Goal: Task Accomplishment & Management: Manage account settings

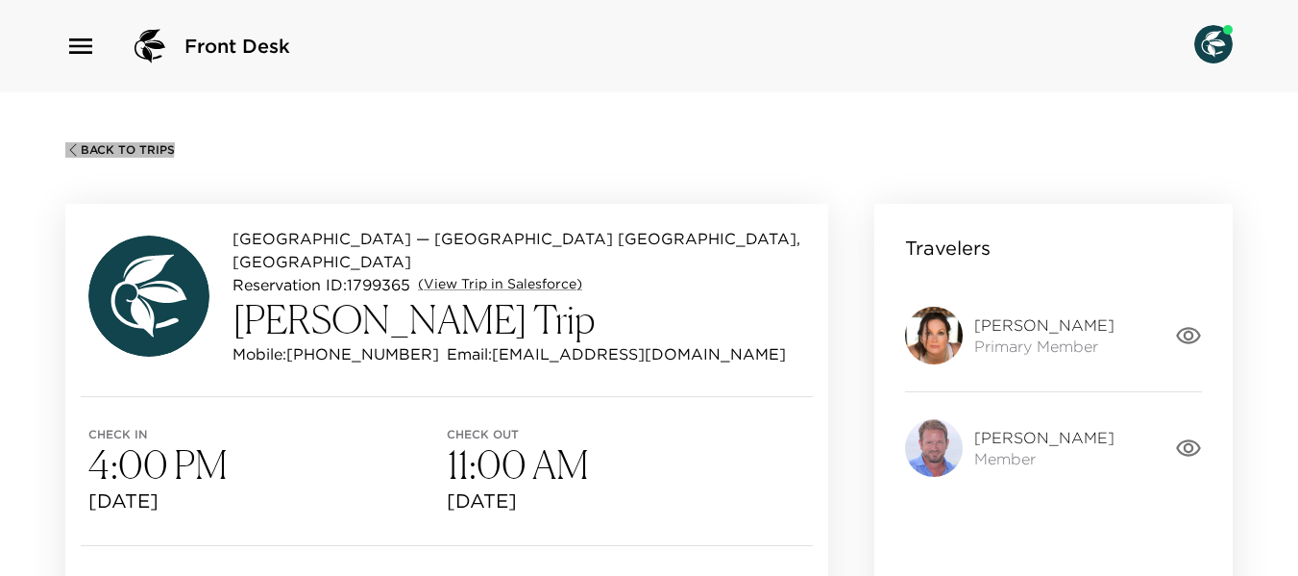
click at [75, 143] on icon "button" at bounding box center [72, 149] width 15 height 15
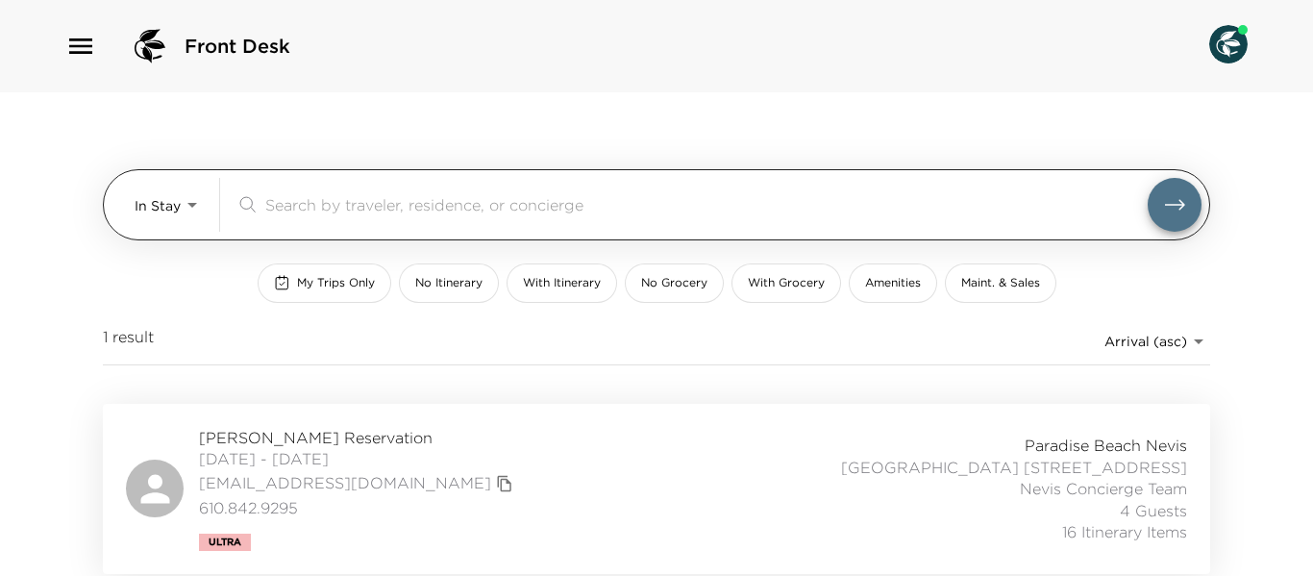
click at [199, 207] on body "Front Desk In Stay In-Stay ​ My Trips Only No Itinerary With Itinerary No Groce…" at bounding box center [656, 288] width 1313 height 576
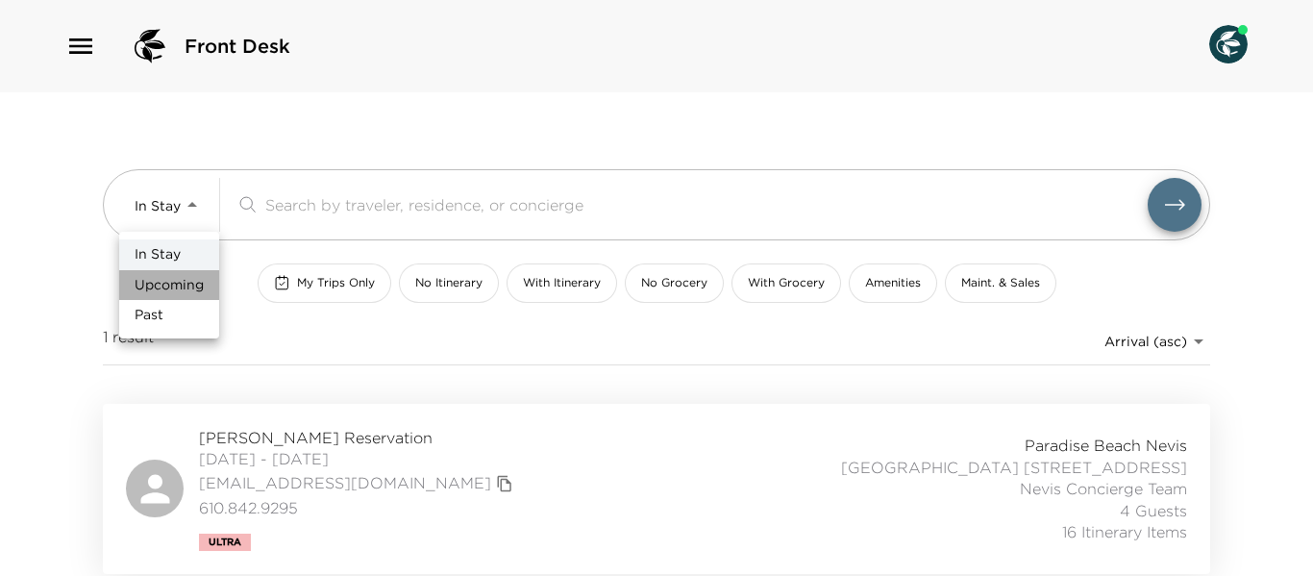
click at [202, 283] on span "Upcoming" at bounding box center [169, 285] width 69 height 19
type input "Upcoming"
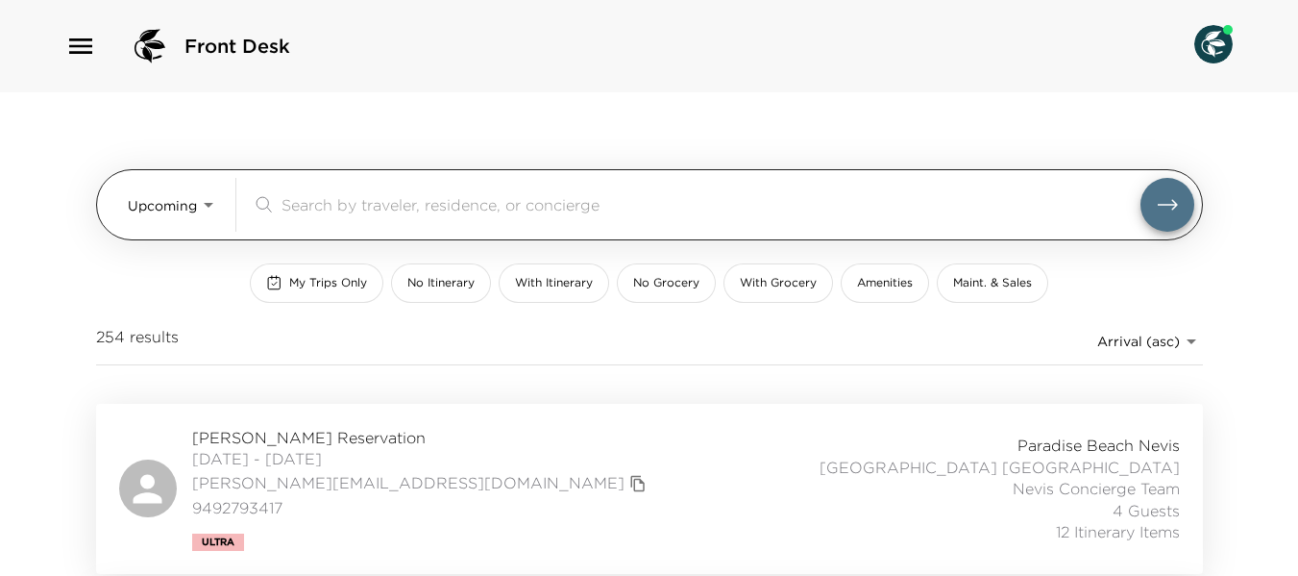
click at [330, 212] on input "search" at bounding box center [711, 204] width 859 height 22
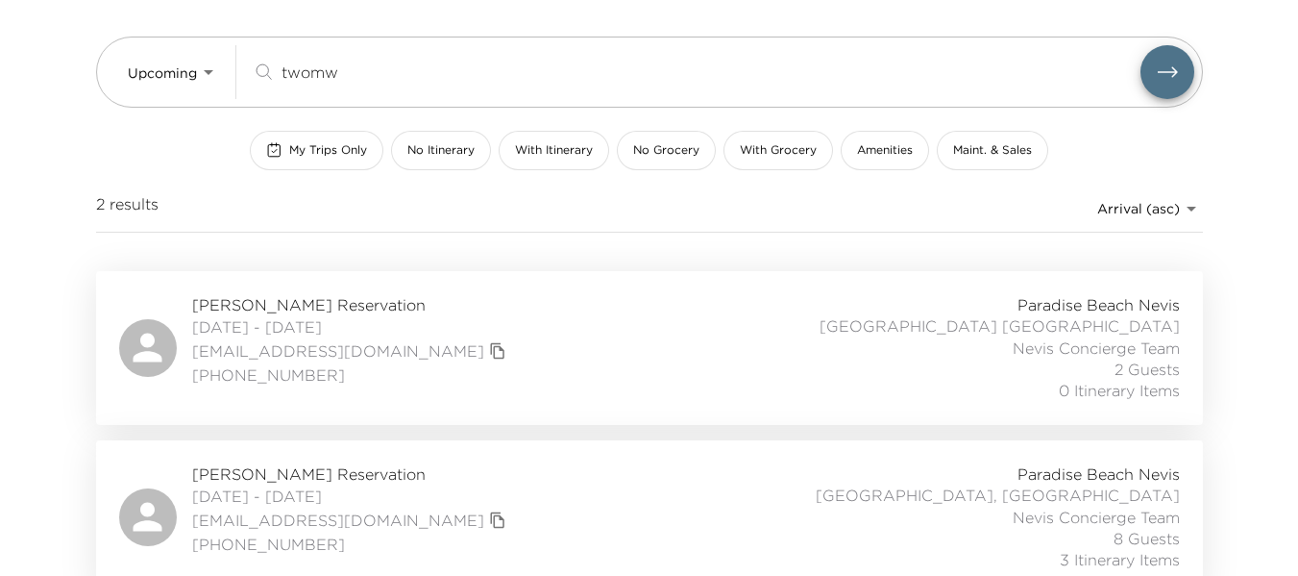
scroll to position [151, 0]
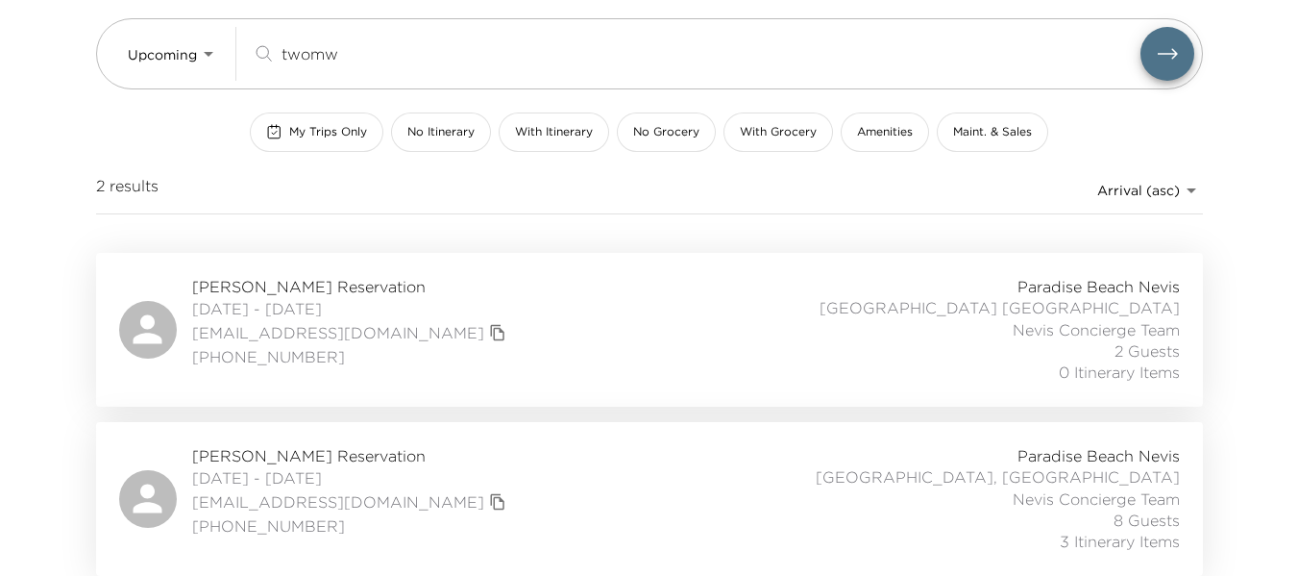
type input "twomw"
click at [542, 476] on div "[PERSON_NAME] Reservation [DATE] - [DATE] [EMAIL_ADDRESS][DOMAIN_NAME] (214) 70…" at bounding box center [649, 499] width 1061 height 108
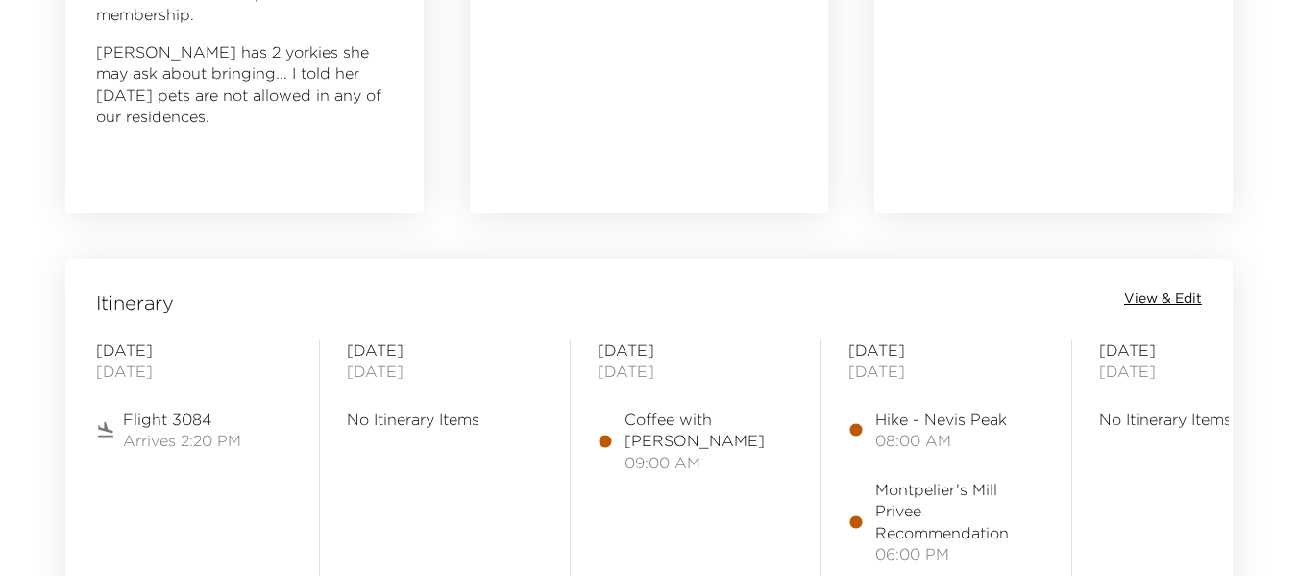
scroll to position [1345, 0]
click at [1183, 296] on span "View & Edit" at bounding box center [1163, 297] width 78 height 19
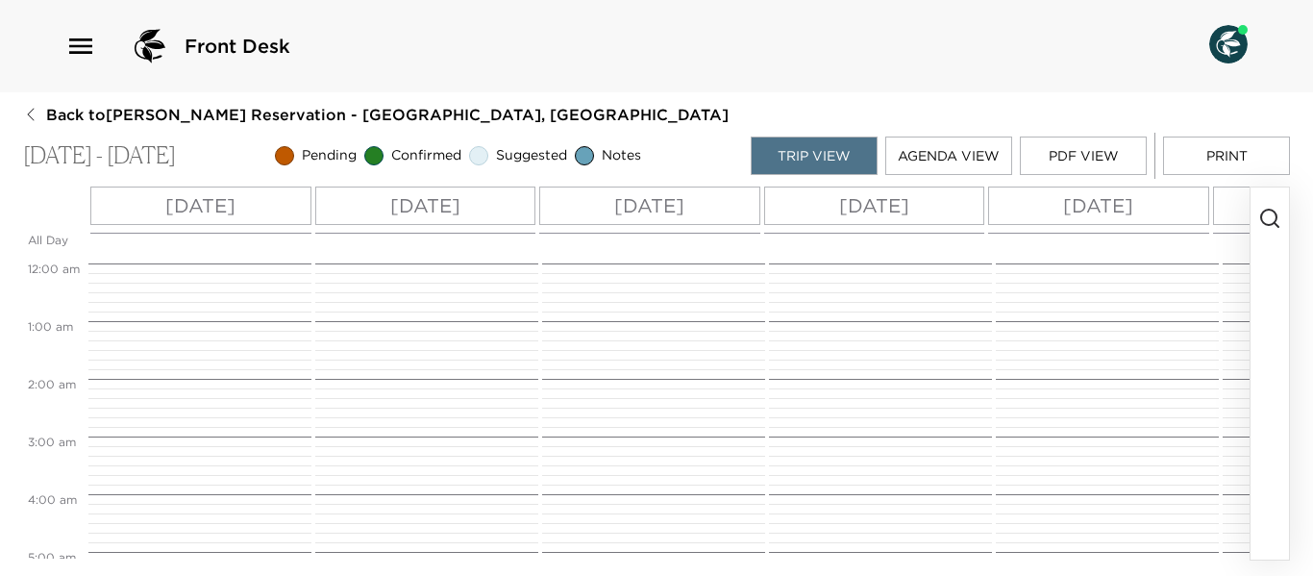
scroll to position [461, 0]
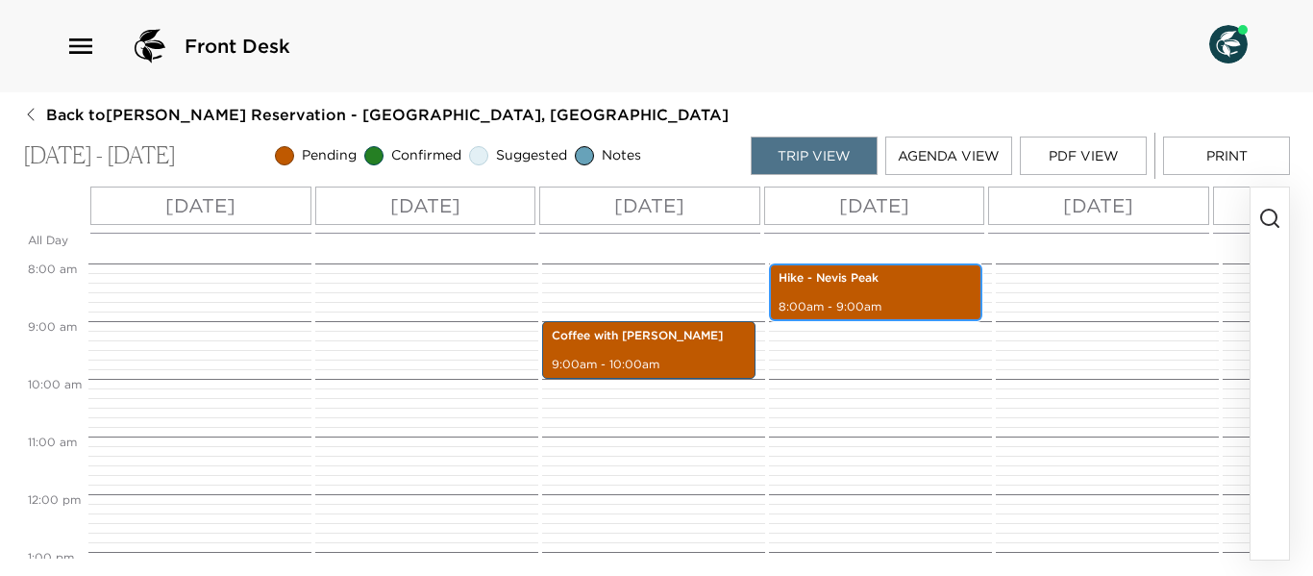
click at [853, 293] on div "Hike - Nevis Peak 8:00am - 9:00am" at bounding box center [875, 292] width 202 height 52
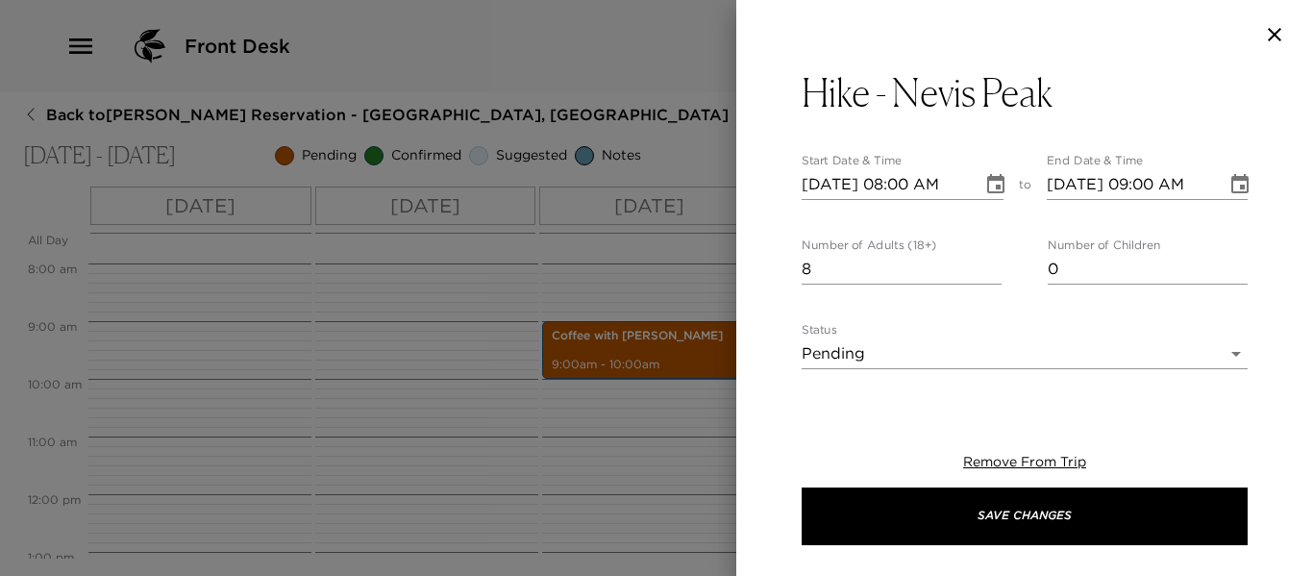
click at [534, 449] on div at bounding box center [656, 288] width 1313 height 576
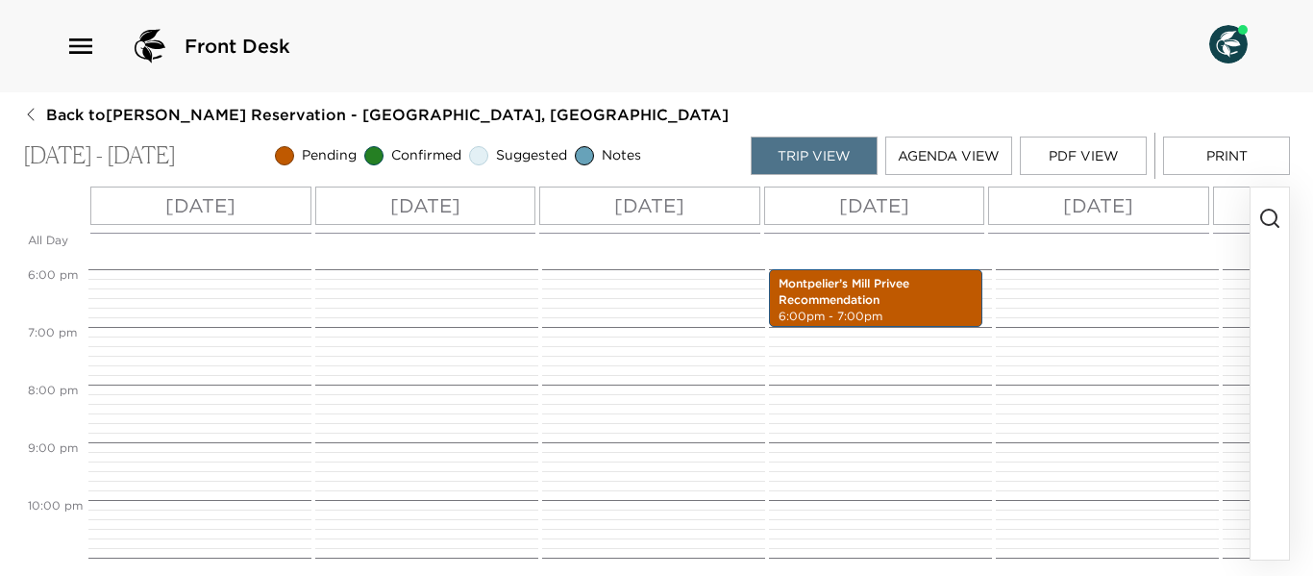
scroll to position [911, 0]
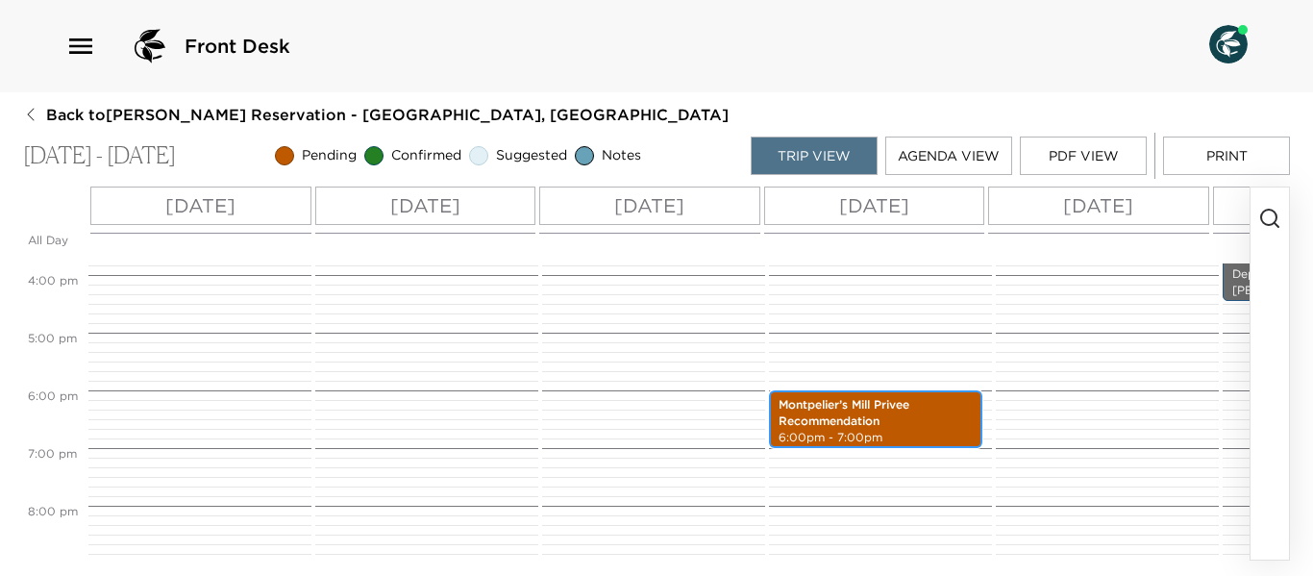
click at [898, 419] on p "Montpelier’s Mill Privee Recommendation" at bounding box center [875, 413] width 194 height 33
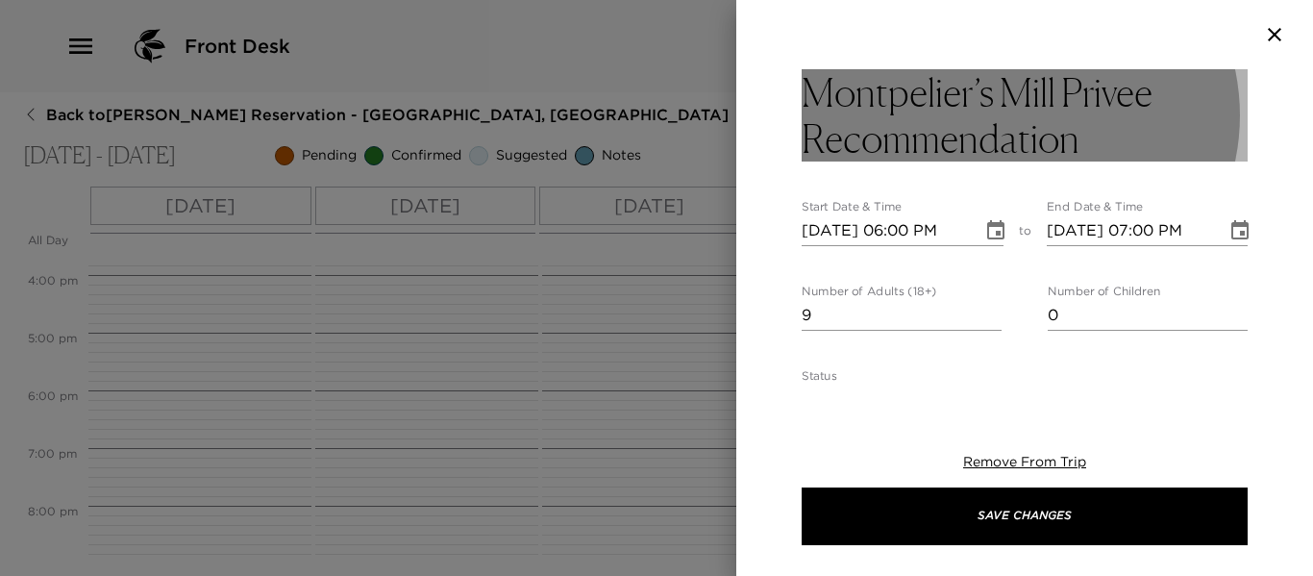
click at [1124, 138] on h3 "Montpelier’s Mill Privee Recommendation" at bounding box center [1024, 115] width 446 height 92
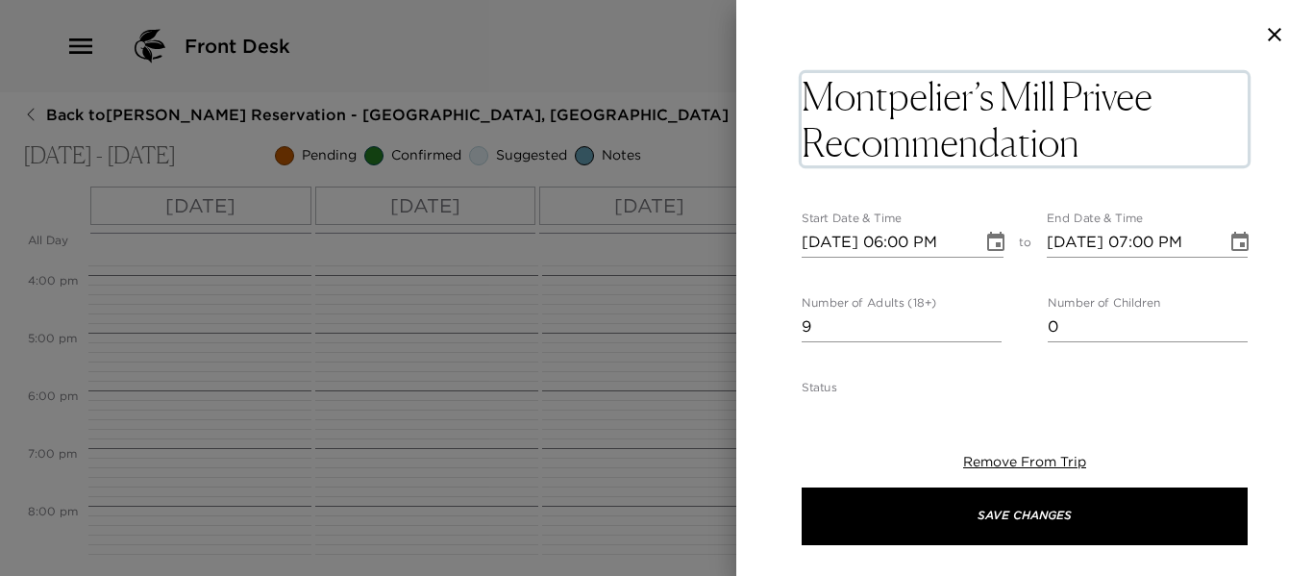
drag, startPoint x: 1116, startPoint y: 150, endPoint x: 780, endPoint y: 157, distance: 335.4
click at [777, 151] on div "Montpelier’s Mill Privee Recommendation x Start Date & Time 12/17/2025 06:00 PM…" at bounding box center [1024, 230] width 577 height 322
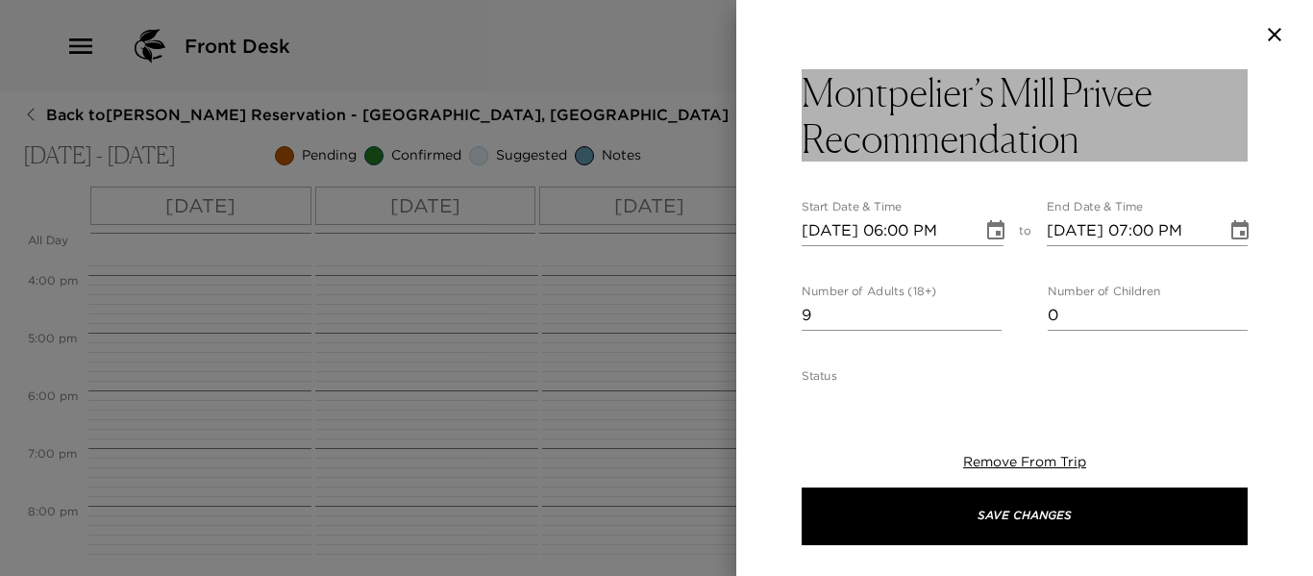
click at [1116, 137] on h3 "Montpelier’s Mill Privee Recommendation" at bounding box center [1024, 115] width 446 height 92
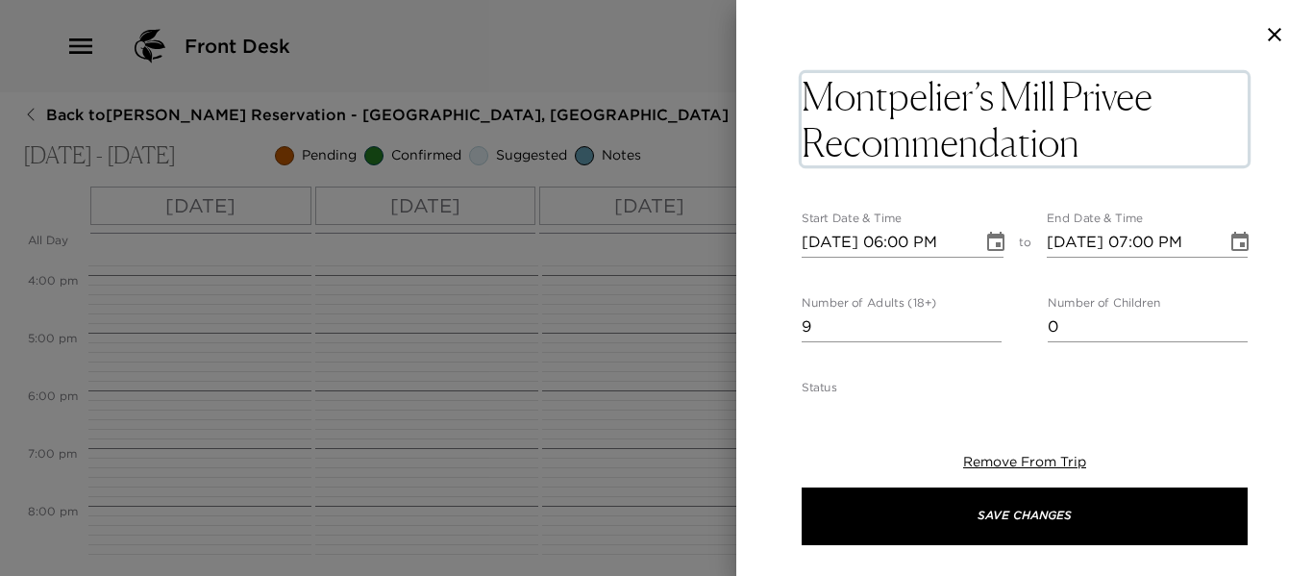
drag, startPoint x: 1107, startPoint y: 143, endPoint x: 724, endPoint y: 170, distance: 383.4
click at [724, 170] on div "Montpelier’s Mill Privee Recommendation x Start Date & Time 12/17/2025 06:00 PM…" at bounding box center [656, 288] width 1313 height 576
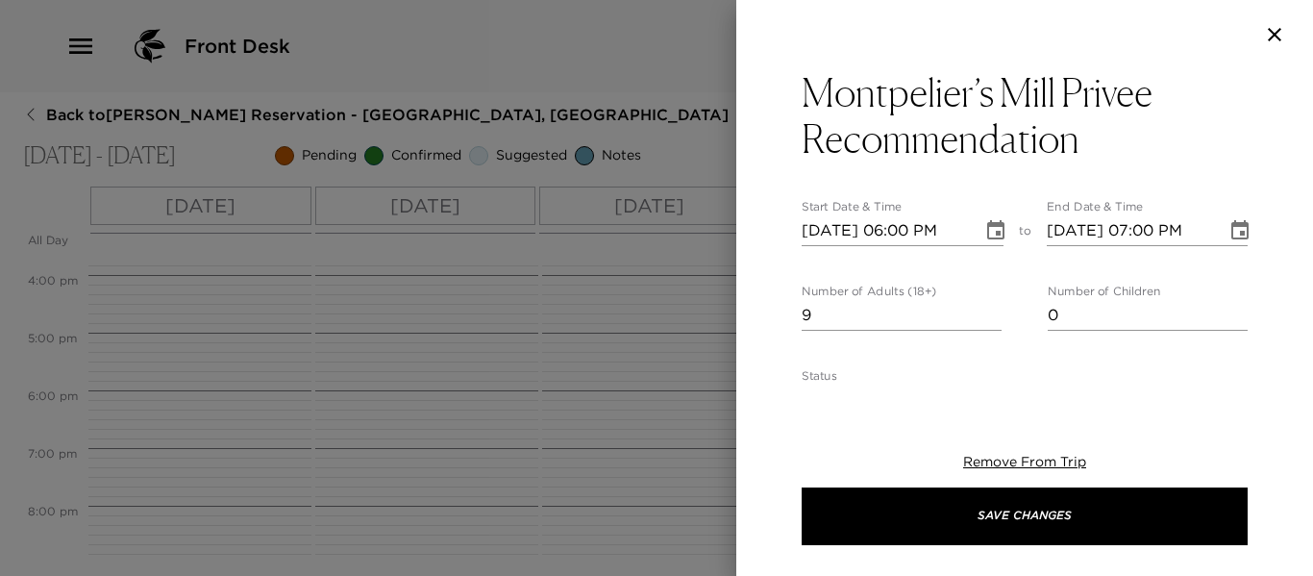
drag, startPoint x: 1035, startPoint y: 381, endPoint x: 1038, endPoint y: 285, distance: 96.1
drag, startPoint x: 1038, startPoint y: 285, endPoint x: 596, endPoint y: 337, distance: 445.0
click at [598, 345] on div at bounding box center [656, 288] width 1313 height 576
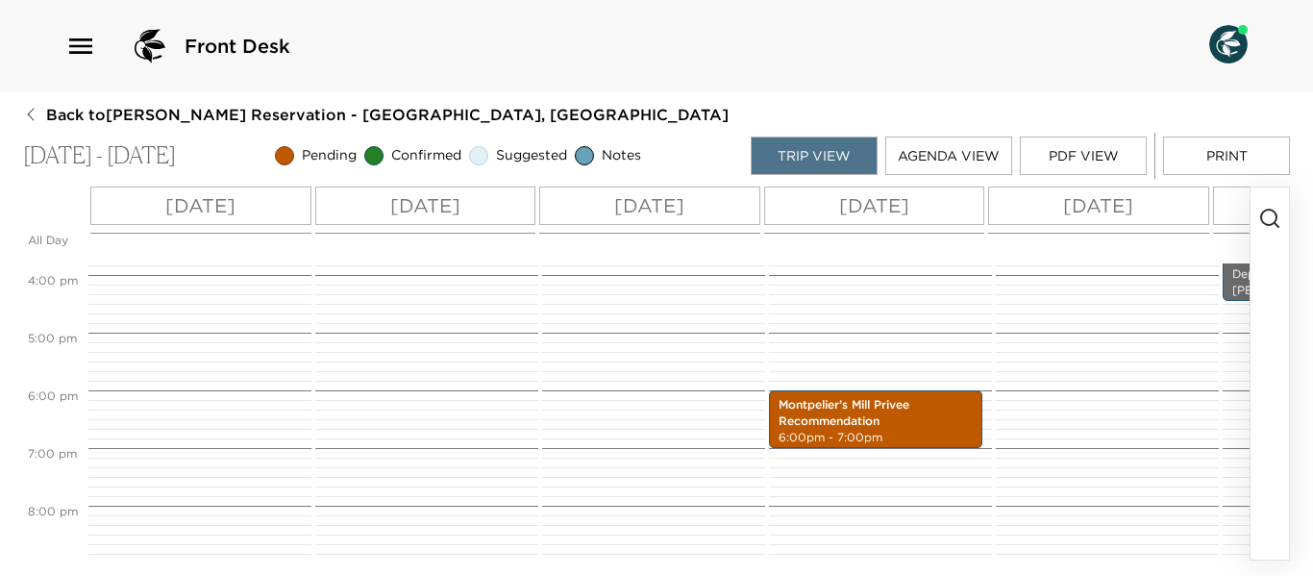
click at [1266, 210] on circle "button" at bounding box center [1268, 216] width 15 height 15
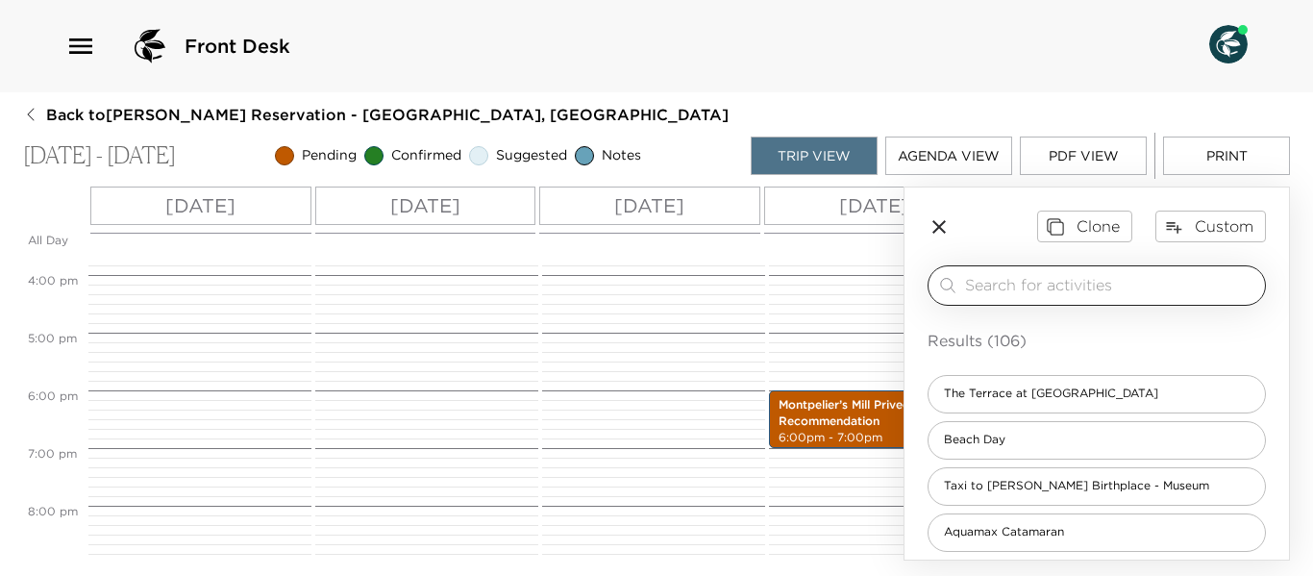
click at [1054, 284] on input "search" at bounding box center [1111, 285] width 292 height 22
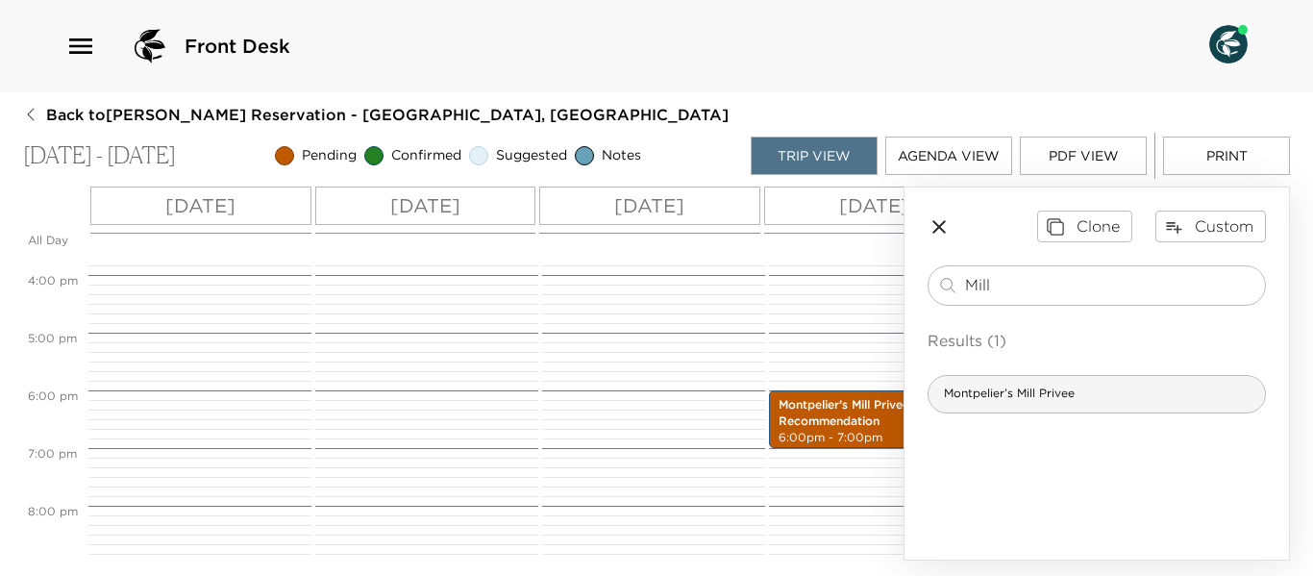
type input "Mill"
click at [1039, 392] on span "Montpelier’s Mill Privee" at bounding box center [1008, 393] width 161 height 16
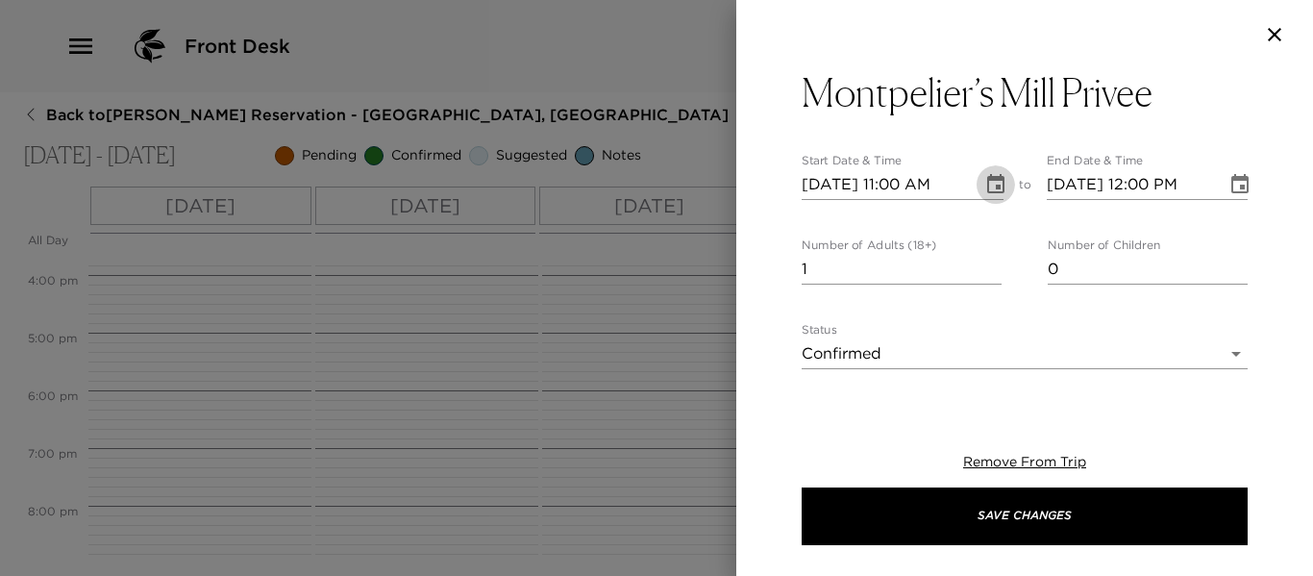
click at [985, 182] on icon "Choose date, selected date is Dec 14, 2025" at bounding box center [995, 184] width 23 height 23
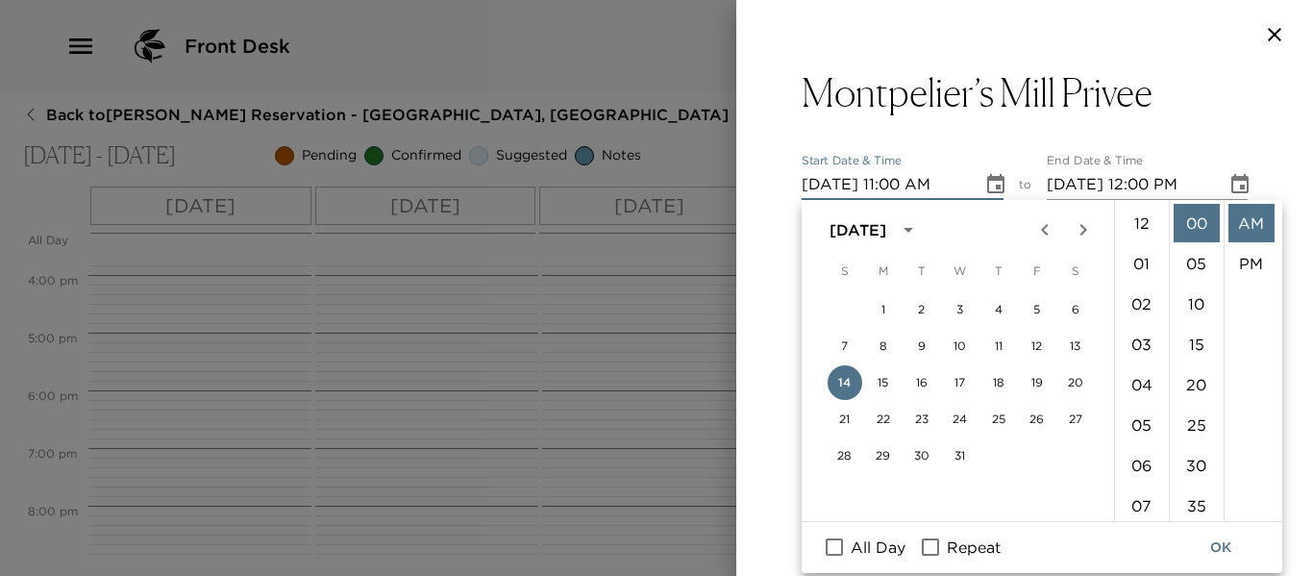
scroll to position [444, 0]
click at [966, 377] on button "17" at bounding box center [960, 382] width 35 height 35
type input "12/17/2025 11:00 AM"
type input "12/17/2025 12:00 PM"
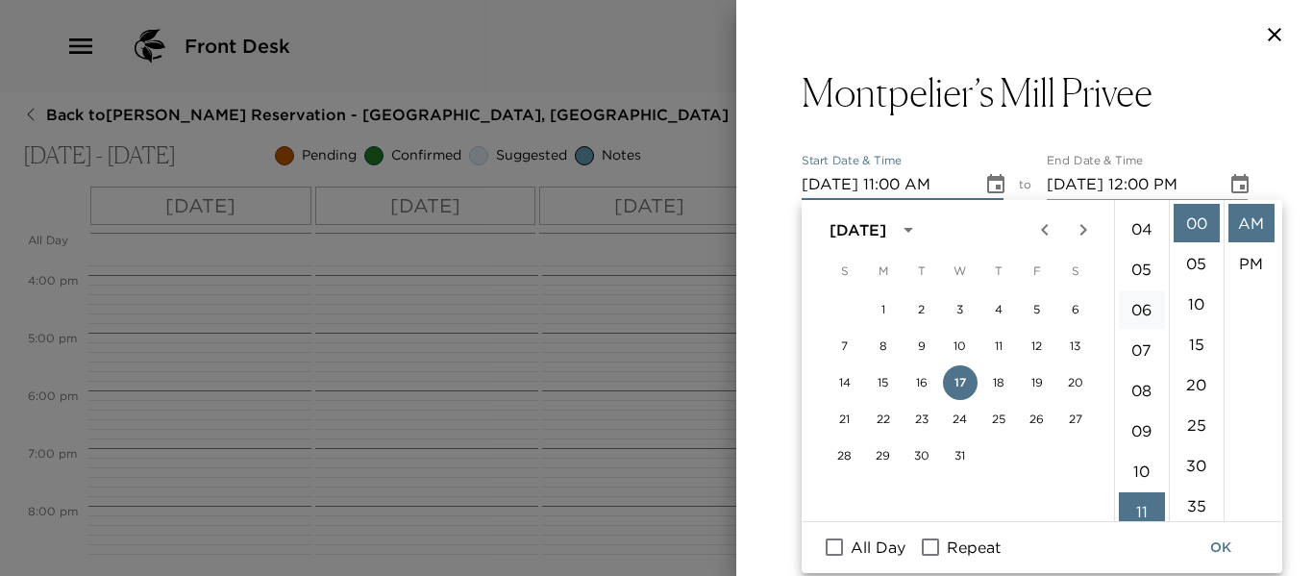
click at [1132, 308] on li "06" at bounding box center [1141, 309] width 46 height 38
drag, startPoint x: 1193, startPoint y: 457, endPoint x: 1217, endPoint y: 363, distance: 97.2
click at [1194, 453] on li "30" at bounding box center [1196, 465] width 46 height 38
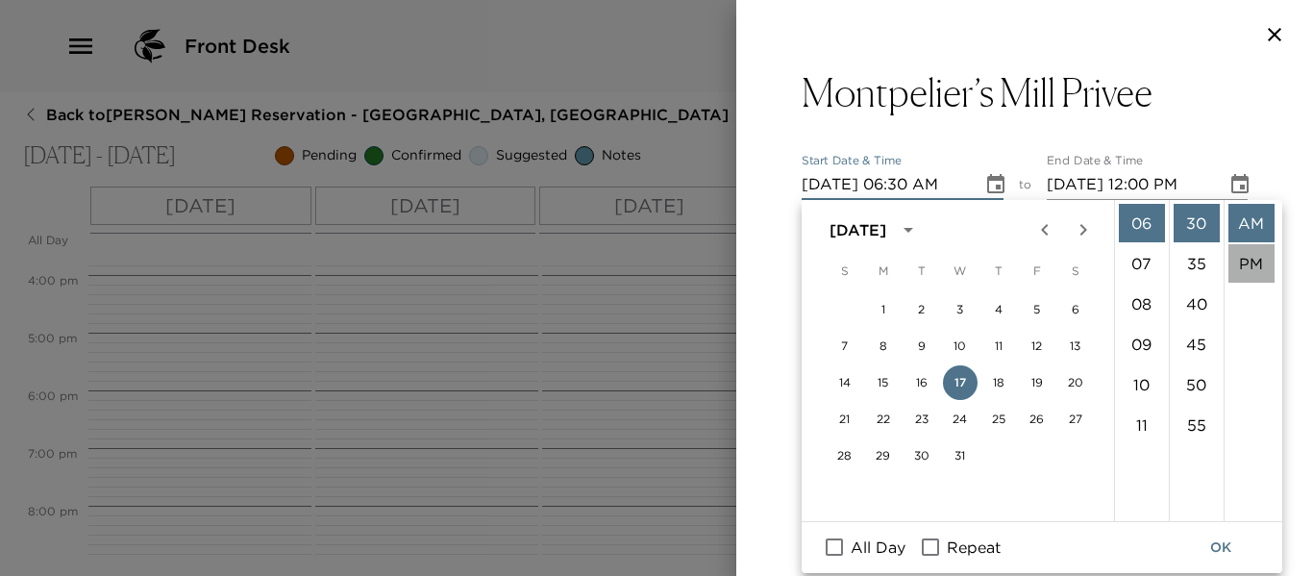
click at [1240, 264] on li "PM" at bounding box center [1251, 263] width 46 height 38
type input "12/17/2025 06:30 PM"
type input "12/17/2025 07:30 PM"
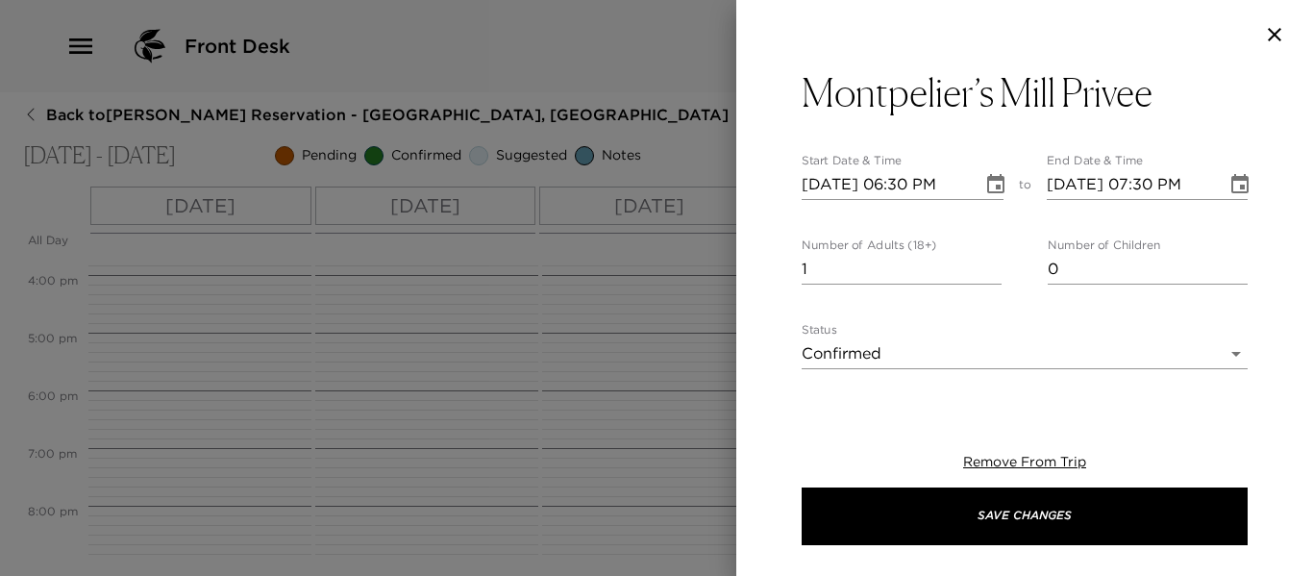
scroll to position [40, 0]
click at [989, 261] on input "2" at bounding box center [901, 269] width 200 height 31
click at [989, 261] on input "3" at bounding box center [901, 269] width 200 height 31
click at [989, 261] on input "4" at bounding box center [901, 269] width 200 height 31
click at [989, 261] on input "5" at bounding box center [901, 269] width 200 height 31
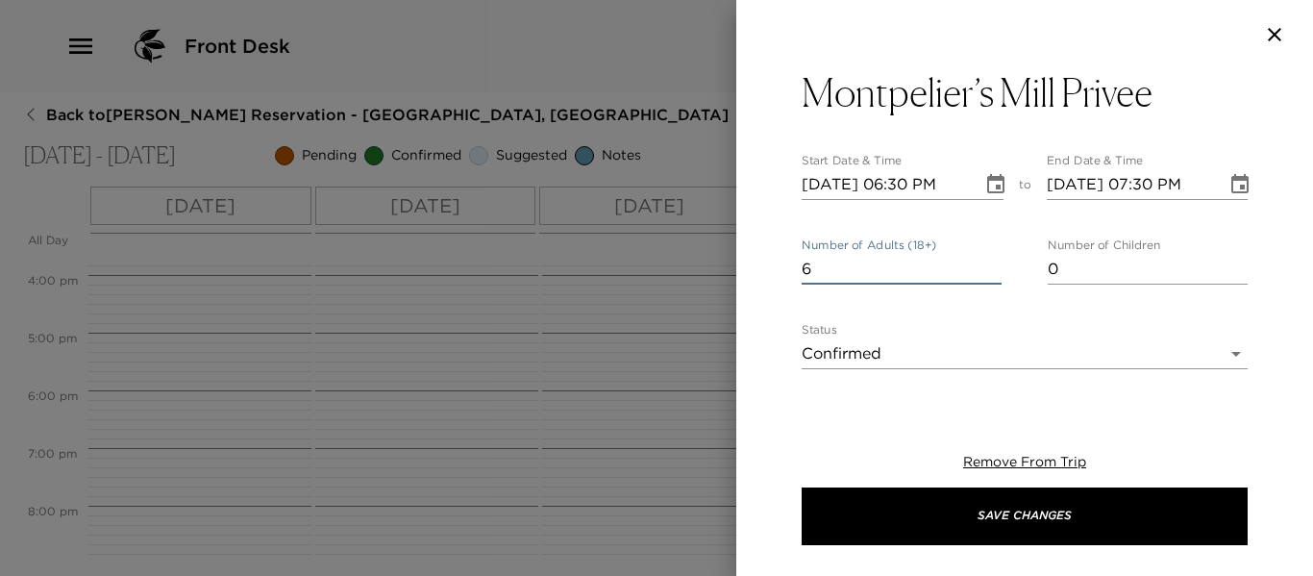
click at [989, 261] on input "6" at bounding box center [901, 269] width 200 height 31
click at [988, 261] on input "7" at bounding box center [901, 269] width 200 height 31
click at [988, 261] on input "8" at bounding box center [901, 269] width 200 height 31
type input "9"
click at [988, 261] on input "9" at bounding box center [901, 269] width 200 height 31
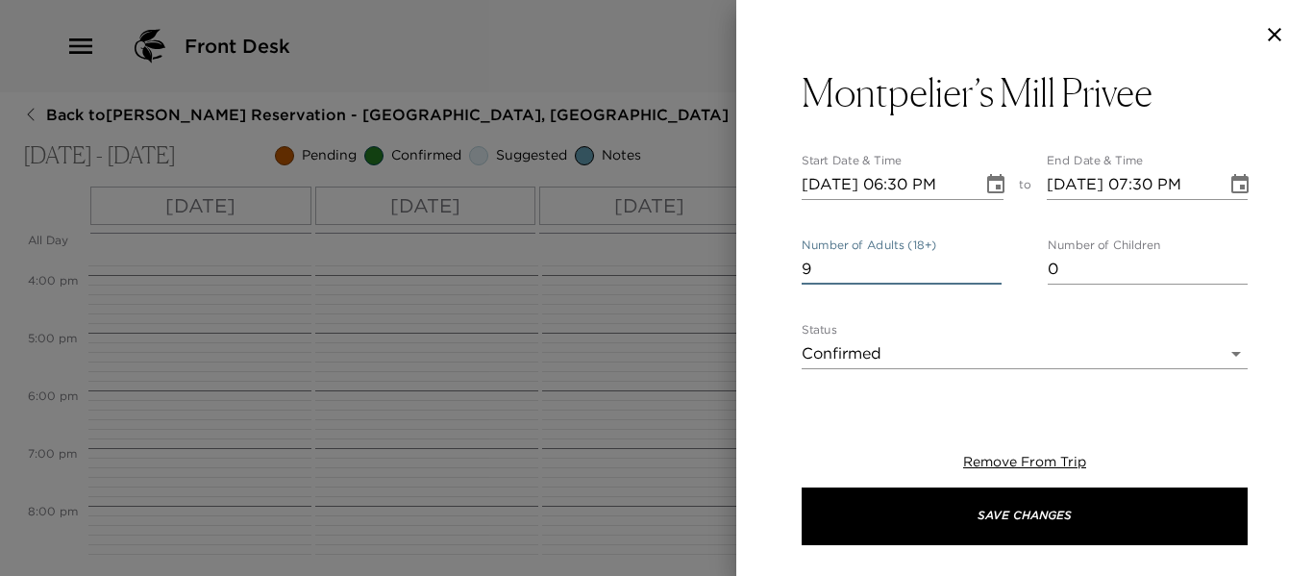
click at [1212, 354] on body "Front Desk Back to Heather Twomey Reservation - Villa 6 Nevis, West Indies Dec …" at bounding box center [656, 288] width 1313 height 576
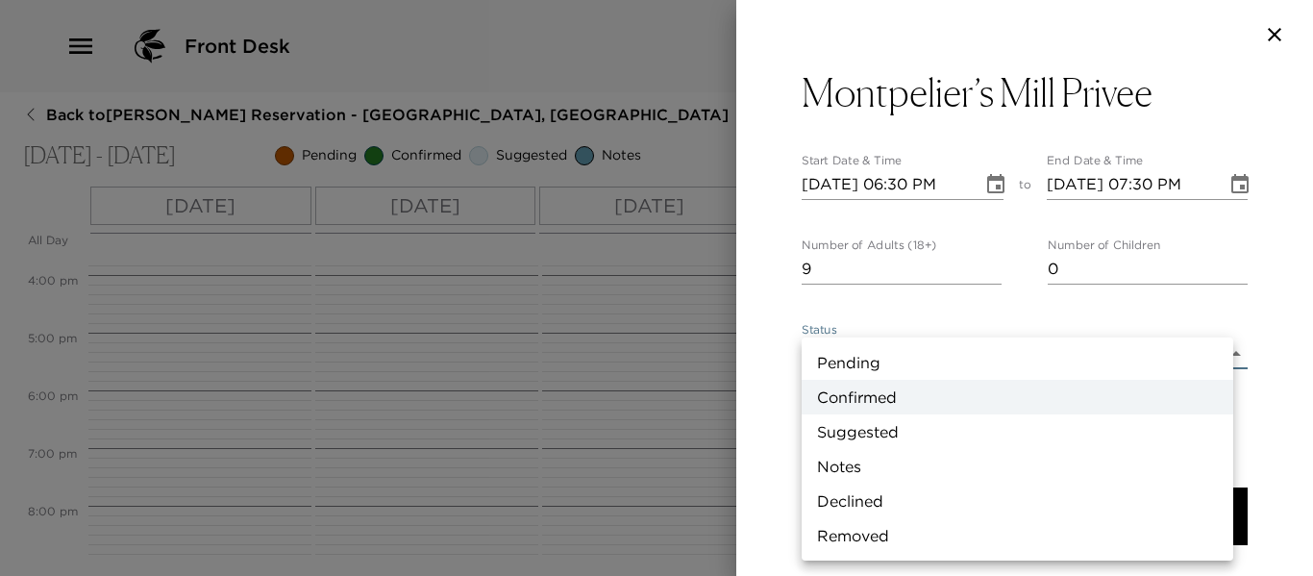
click at [860, 359] on li "Pending" at bounding box center [1016, 362] width 431 height 35
type input "Pending"
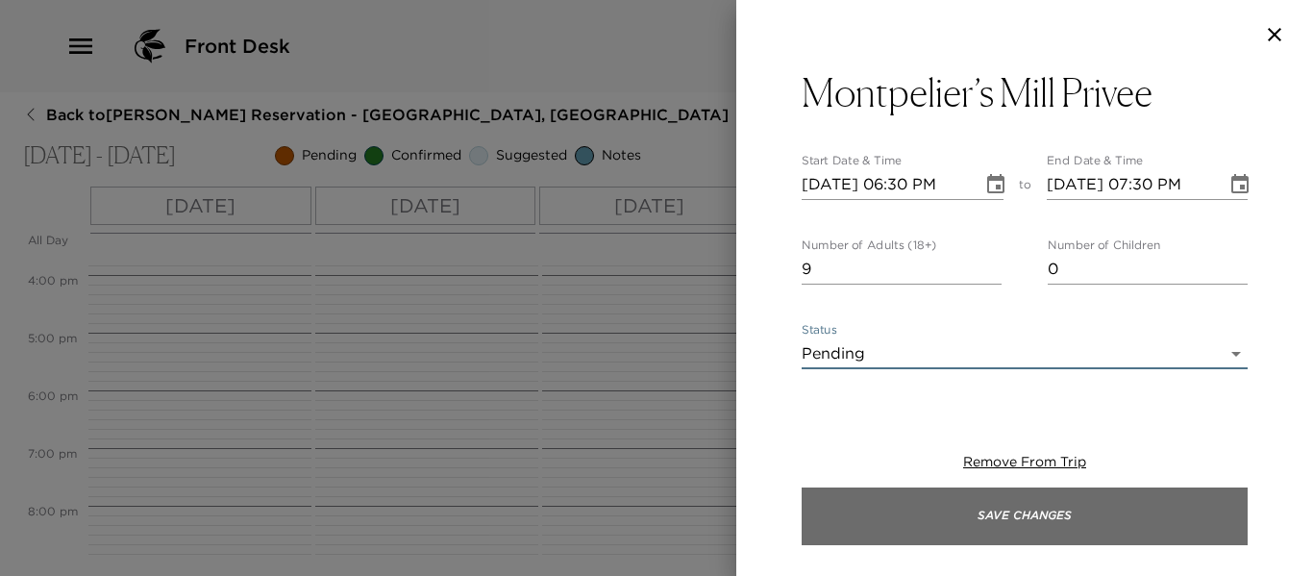
click at [909, 515] on button "Save Changes" at bounding box center [1024, 516] width 446 height 58
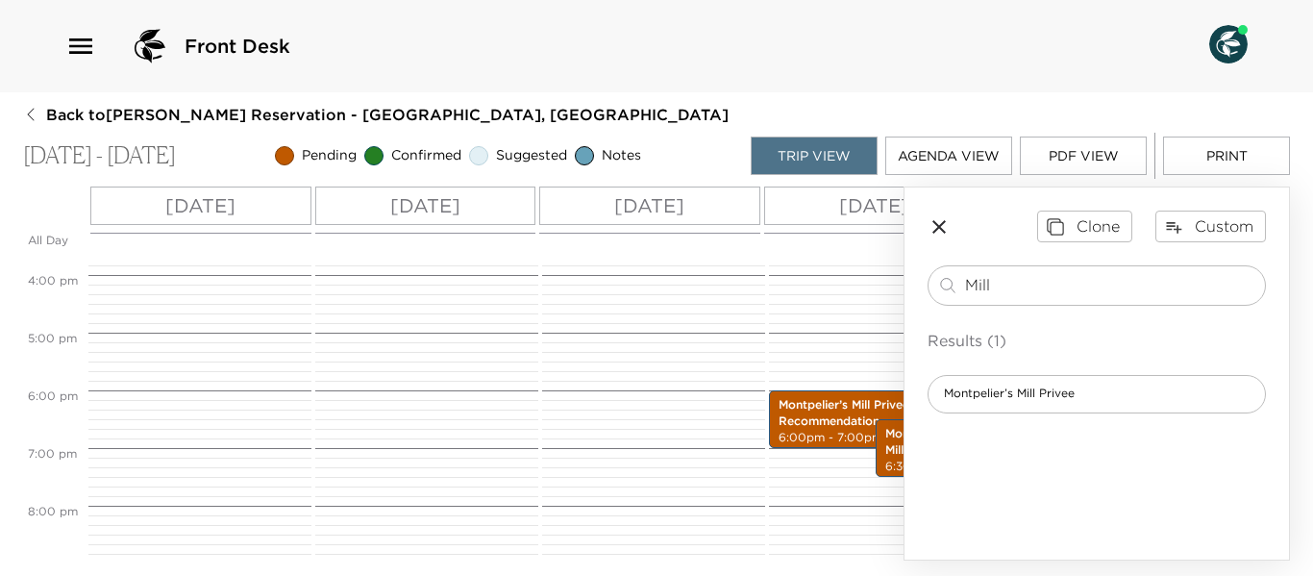
click at [937, 221] on icon "button" at bounding box center [938, 226] width 23 height 23
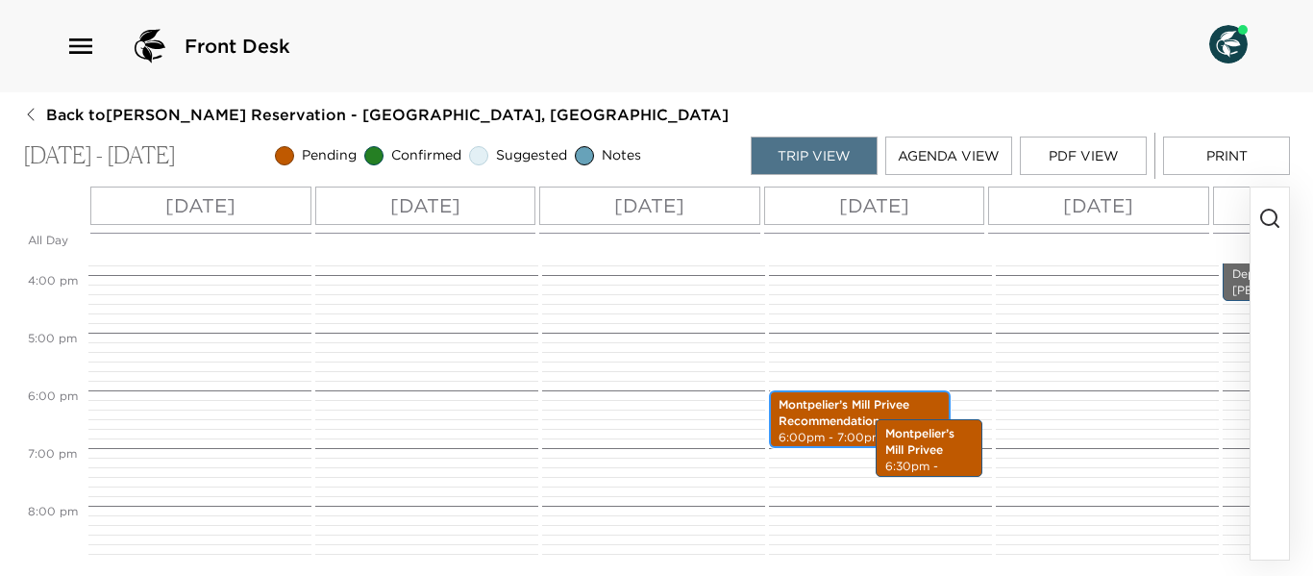
click at [834, 418] on p "Montpelier’s Mill Privee Recommendation" at bounding box center [859, 413] width 162 height 33
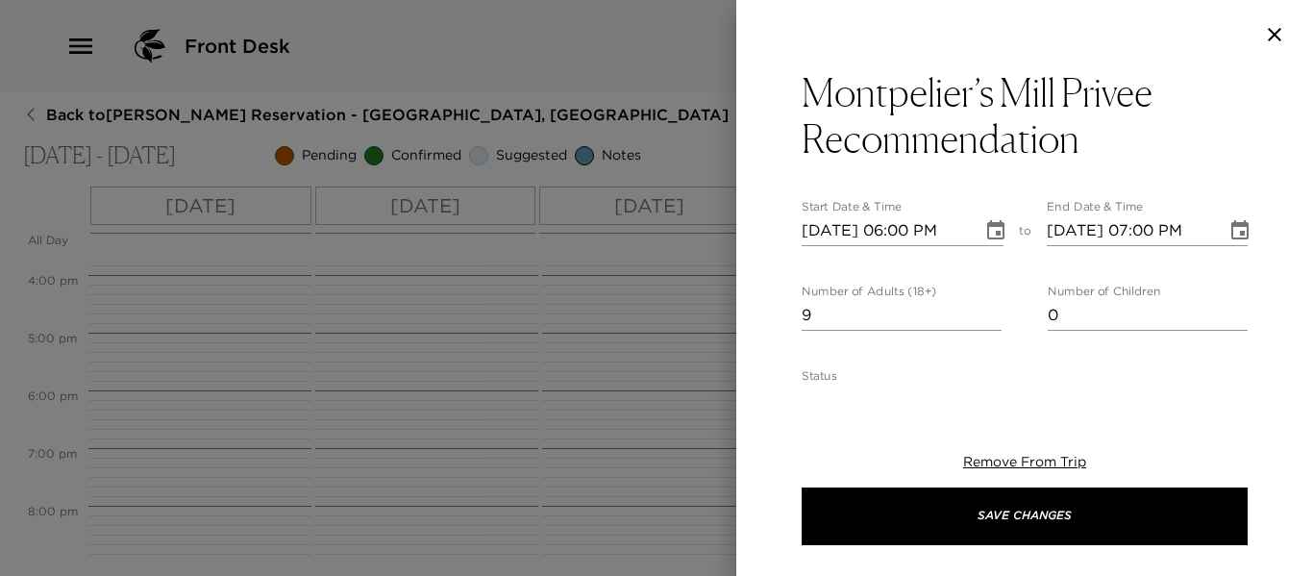
scroll to position [96, 0]
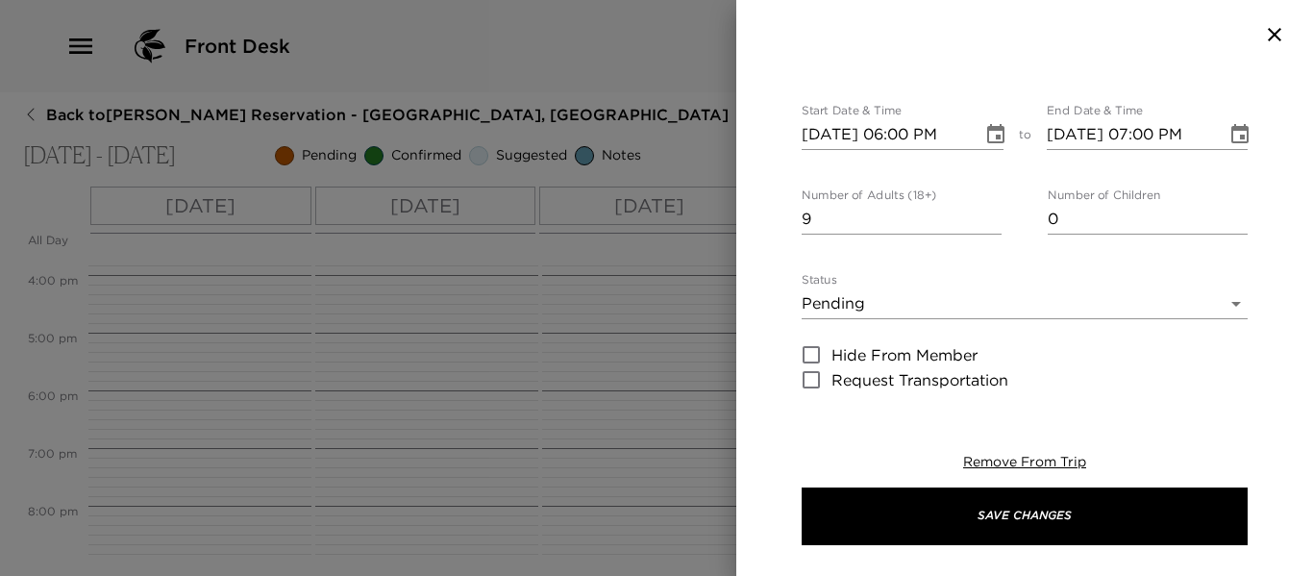
click at [1226, 307] on body "Front Desk Back to Heather Twomey Reservation - Villa 6 Nevis, West Indies Dec …" at bounding box center [656, 288] width 1313 height 576
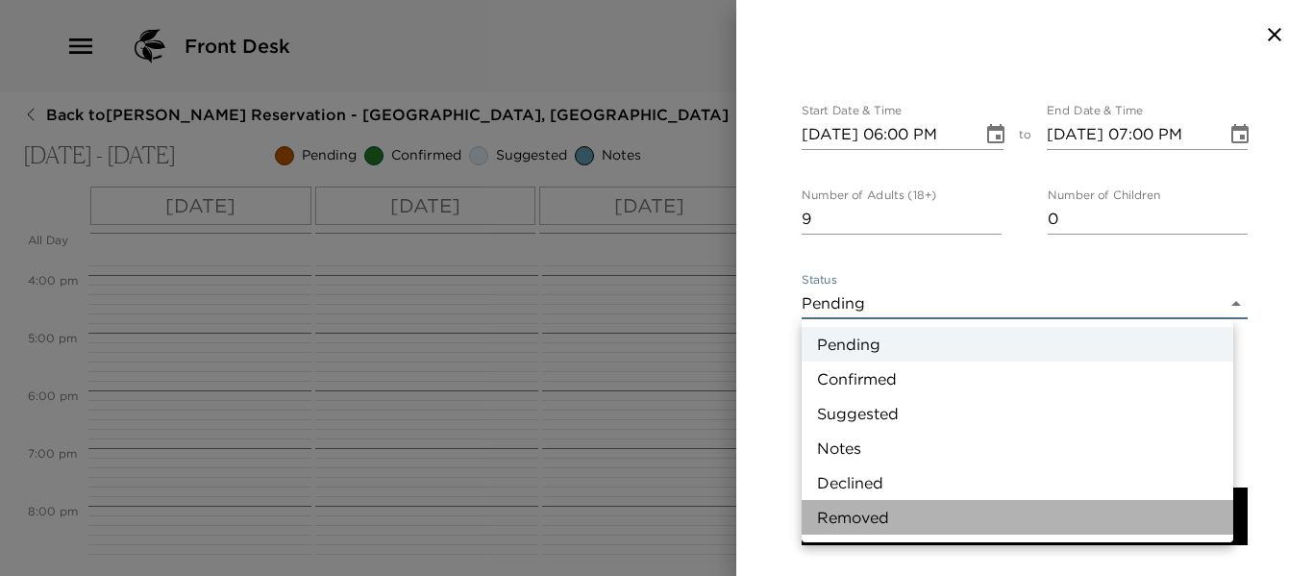
click at [920, 512] on li "Removed" at bounding box center [1016, 517] width 431 height 35
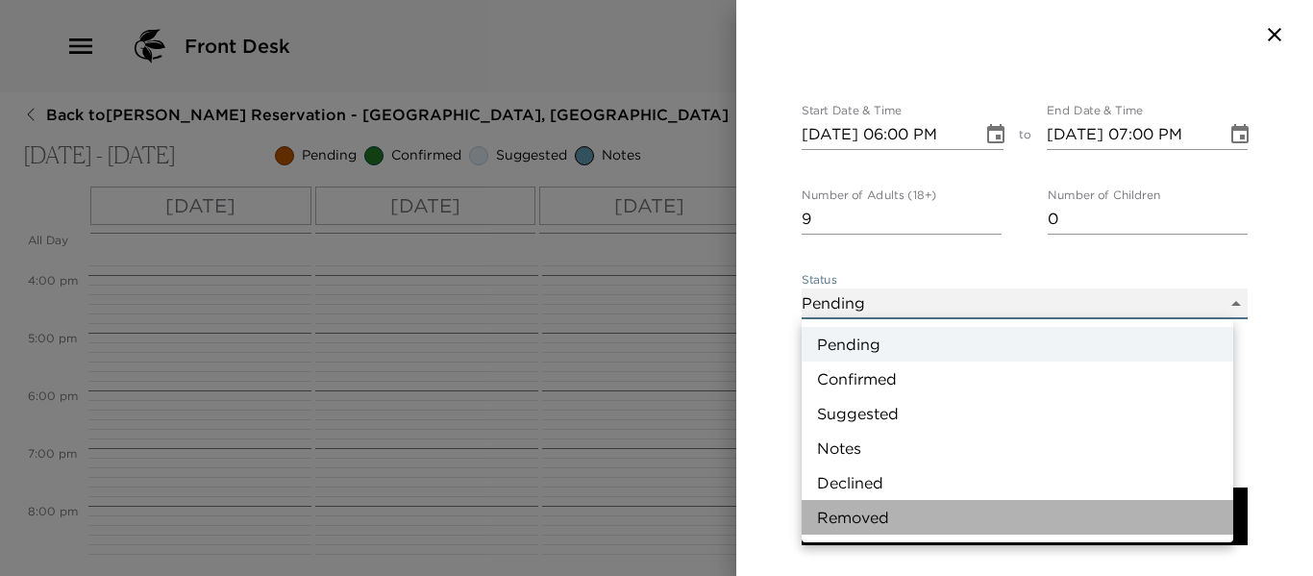
type input "Removed"
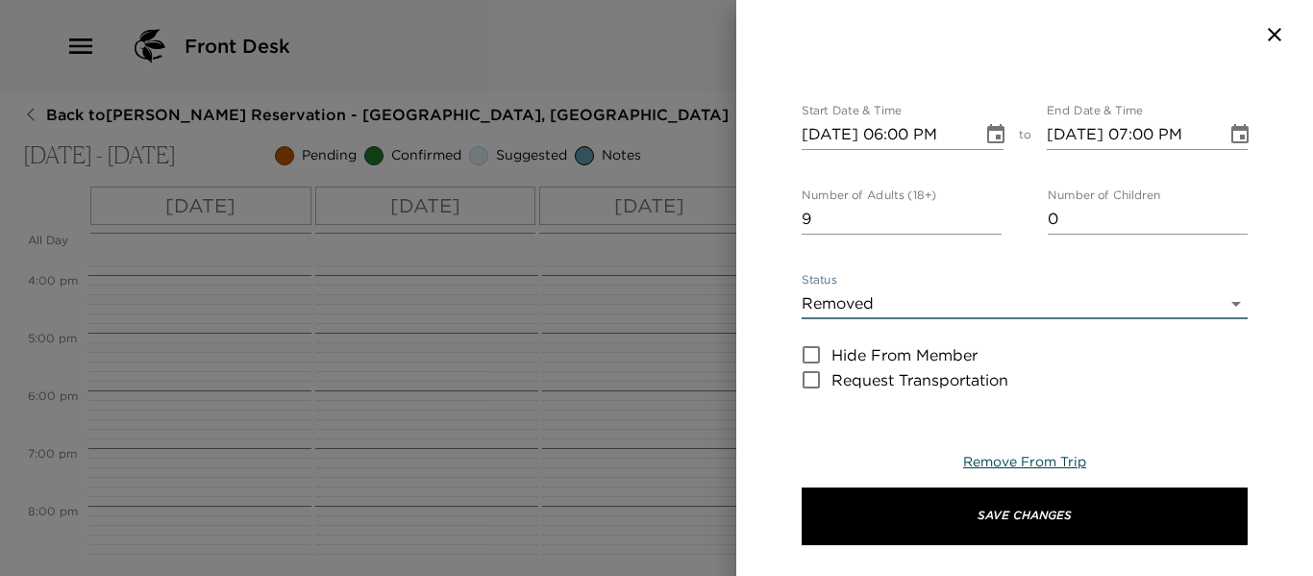
click at [1037, 455] on span "Remove From Trip" at bounding box center [1024, 461] width 123 height 17
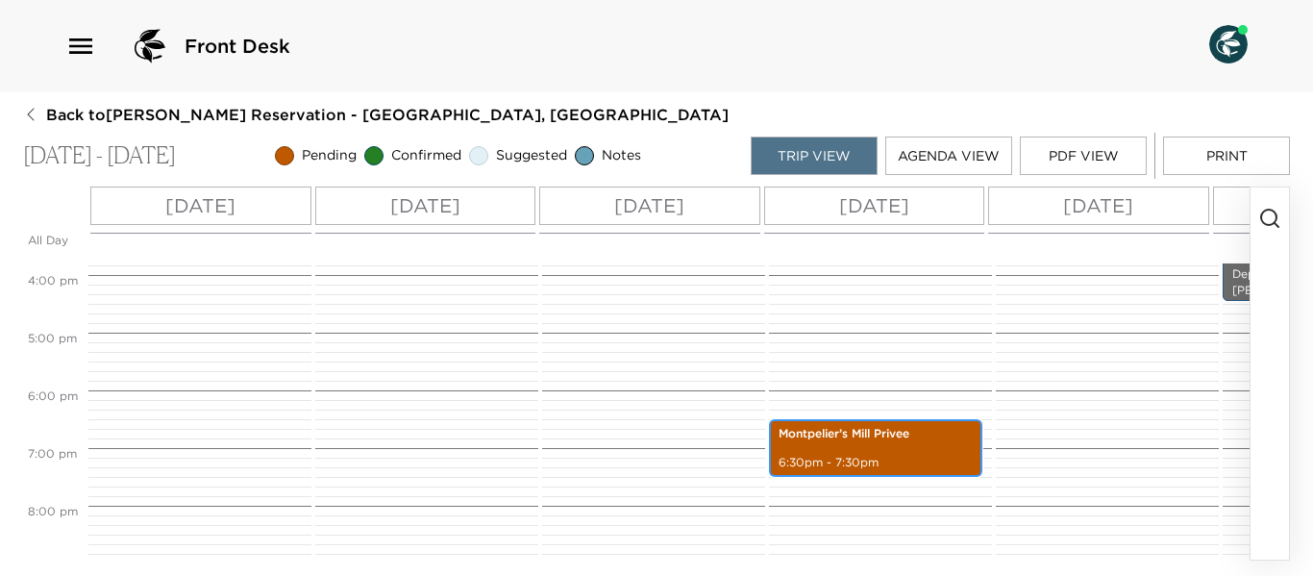
click at [859, 445] on div "Montpelier’s Mill Privee 6:30pm - 7:30pm" at bounding box center [875, 448] width 202 height 52
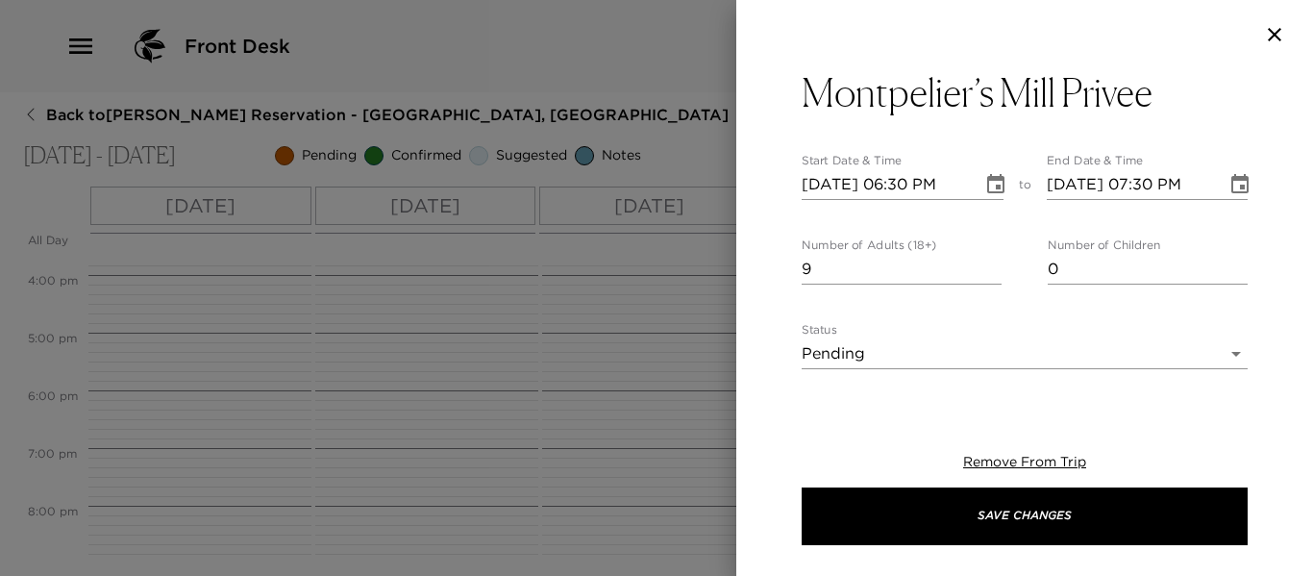
scroll to position [192, 0]
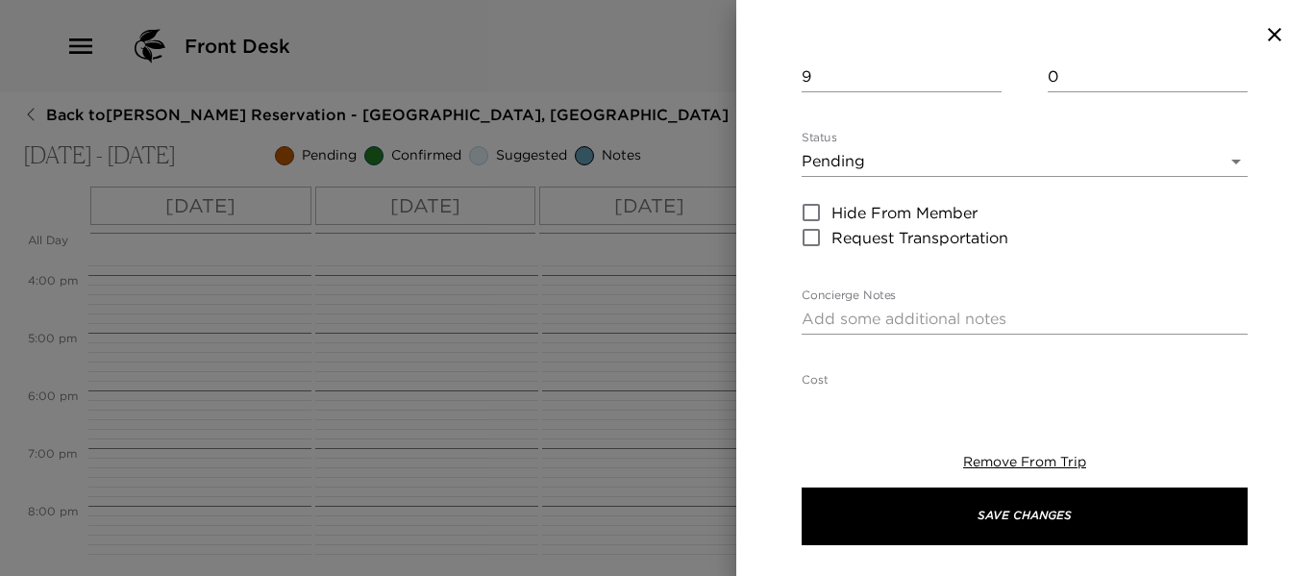
click at [866, 315] on textarea "Concierge Notes" at bounding box center [1024, 318] width 446 height 22
paste textarea "Special Request: we would like to reserve the round table in the 300 year old s…"
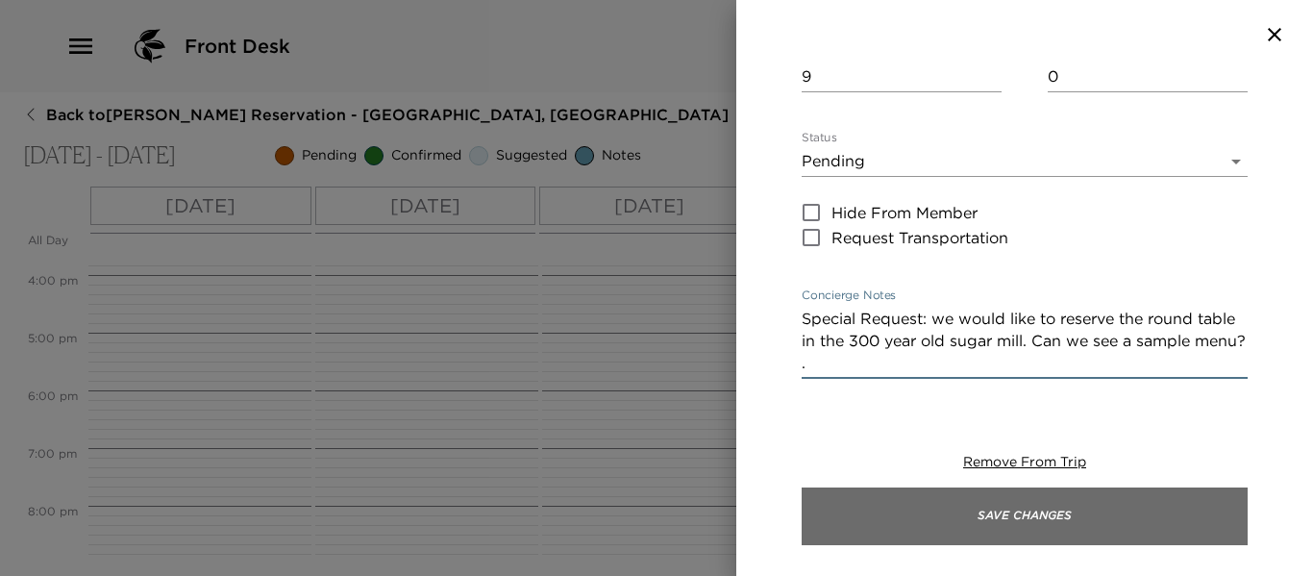
type textarea "Special Request: we would like to reserve the round table in the 300 year old s…"
drag, startPoint x: 1004, startPoint y: 516, endPoint x: 945, endPoint y: 533, distance: 62.0
click at [1001, 513] on button "Save Changes" at bounding box center [1024, 516] width 446 height 58
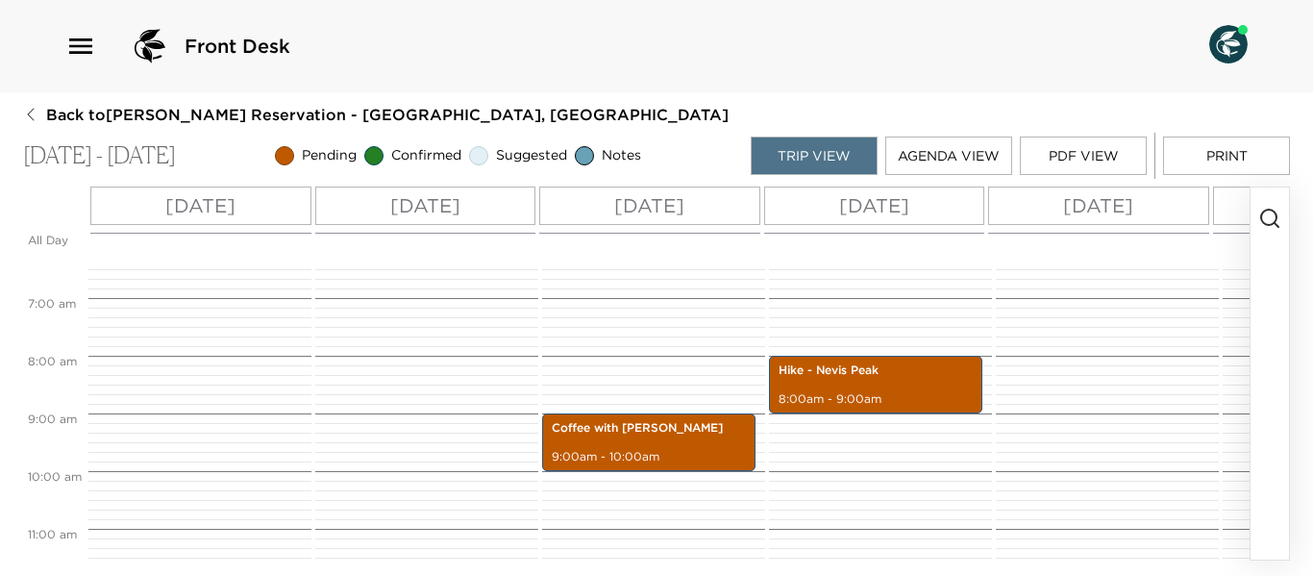
scroll to position [334, 0]
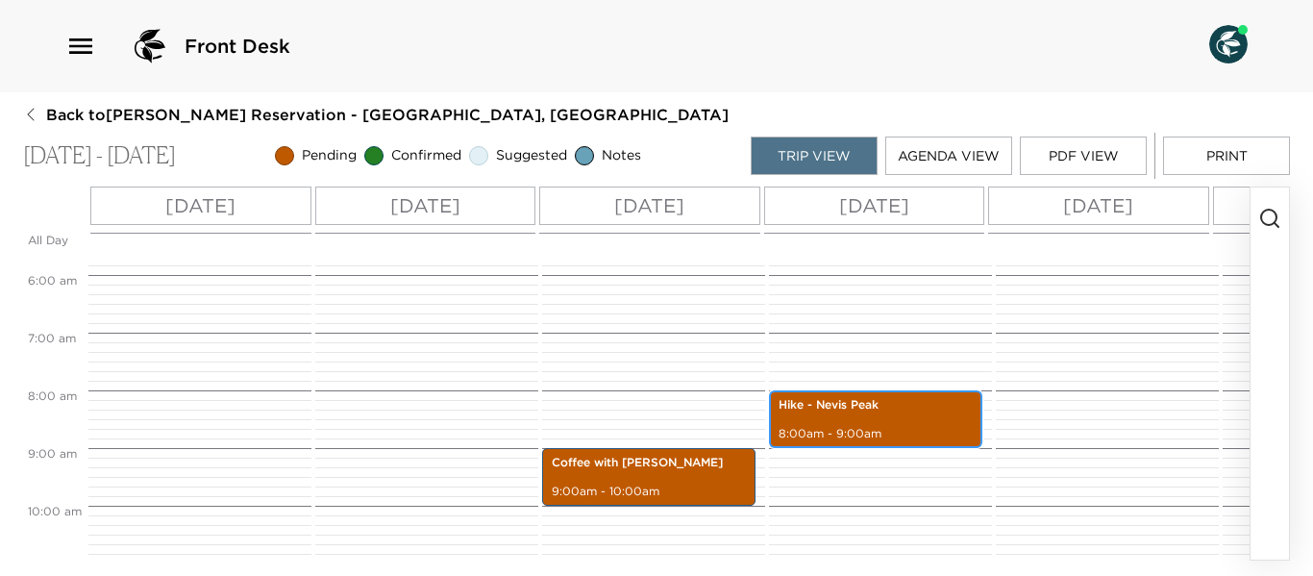
click at [921, 420] on div "Hike - Nevis Peak 8:00am - 9:00am" at bounding box center [875, 419] width 202 height 52
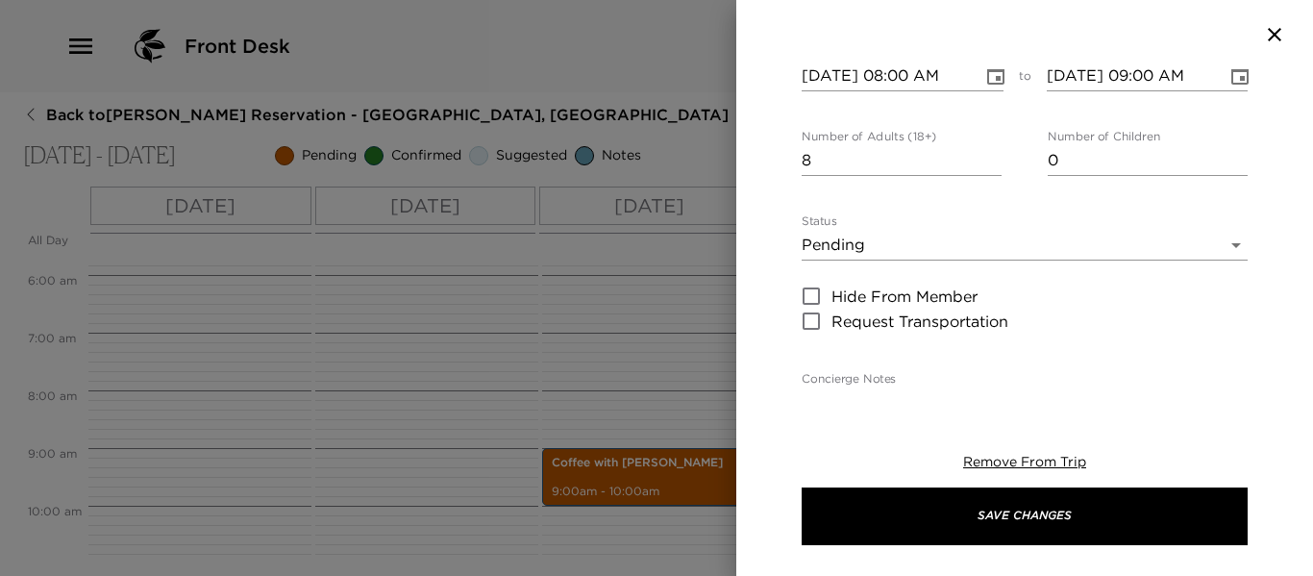
scroll to position [288, 0]
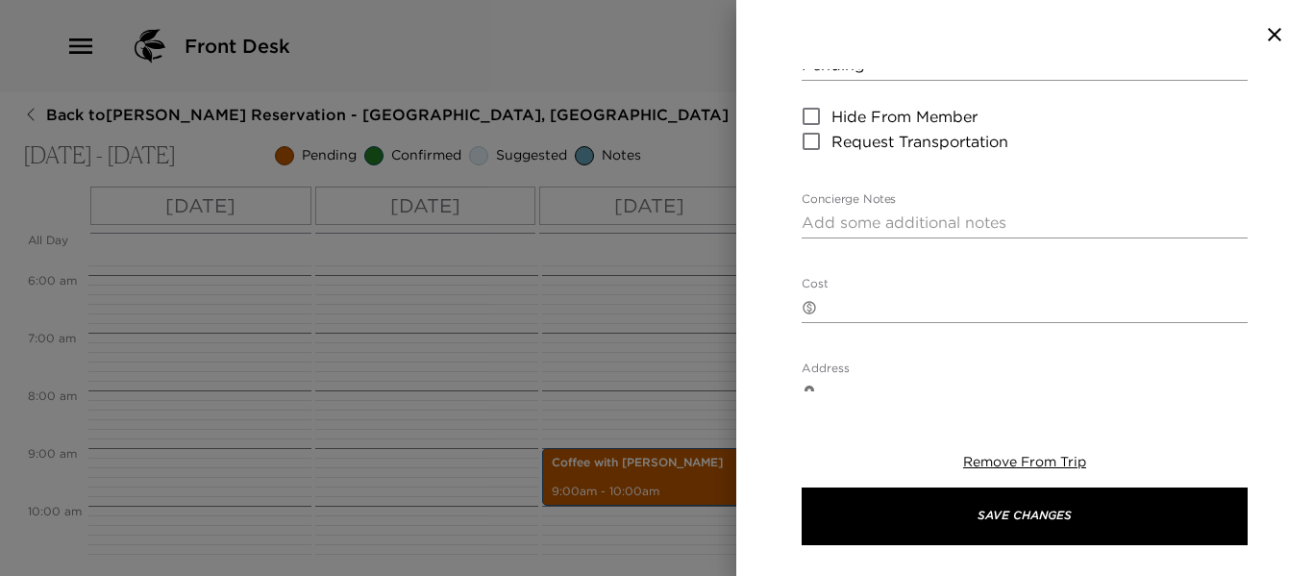
click at [858, 227] on textarea "Concierge Notes" at bounding box center [1024, 222] width 446 height 22
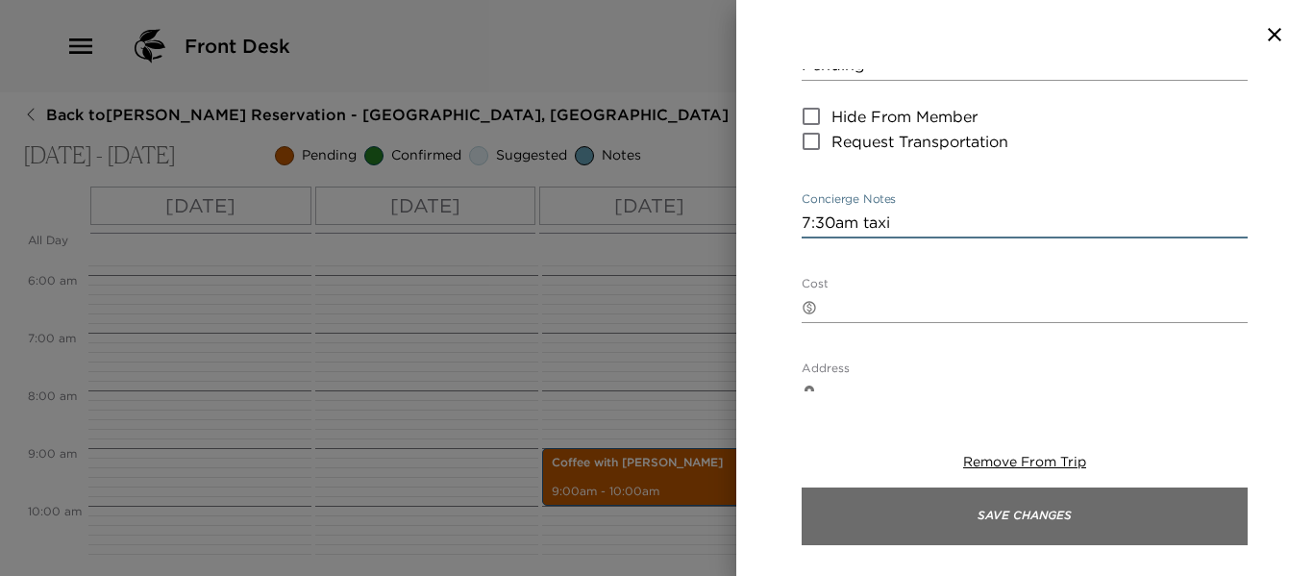
type textarea "7:30am taxi"
click at [905, 510] on button "Save Changes" at bounding box center [1024, 516] width 446 height 58
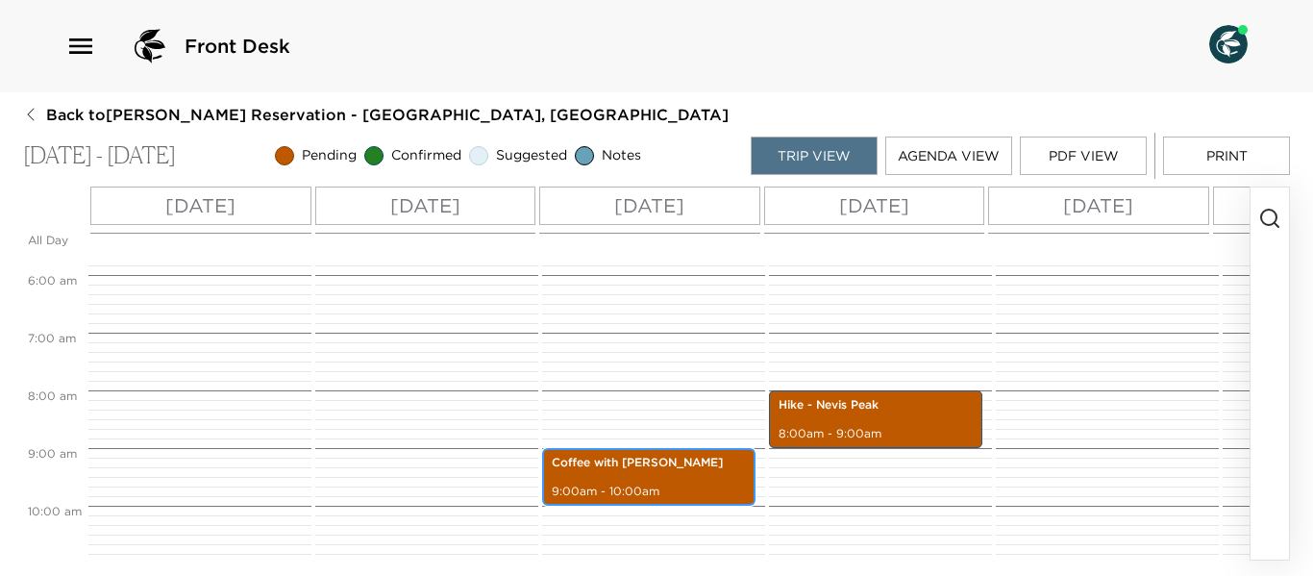
click at [686, 486] on p "9:00am - 10:00am" at bounding box center [649, 491] width 194 height 16
click at [685, 486] on p "9:00am - 10:00am" at bounding box center [649, 491] width 194 height 16
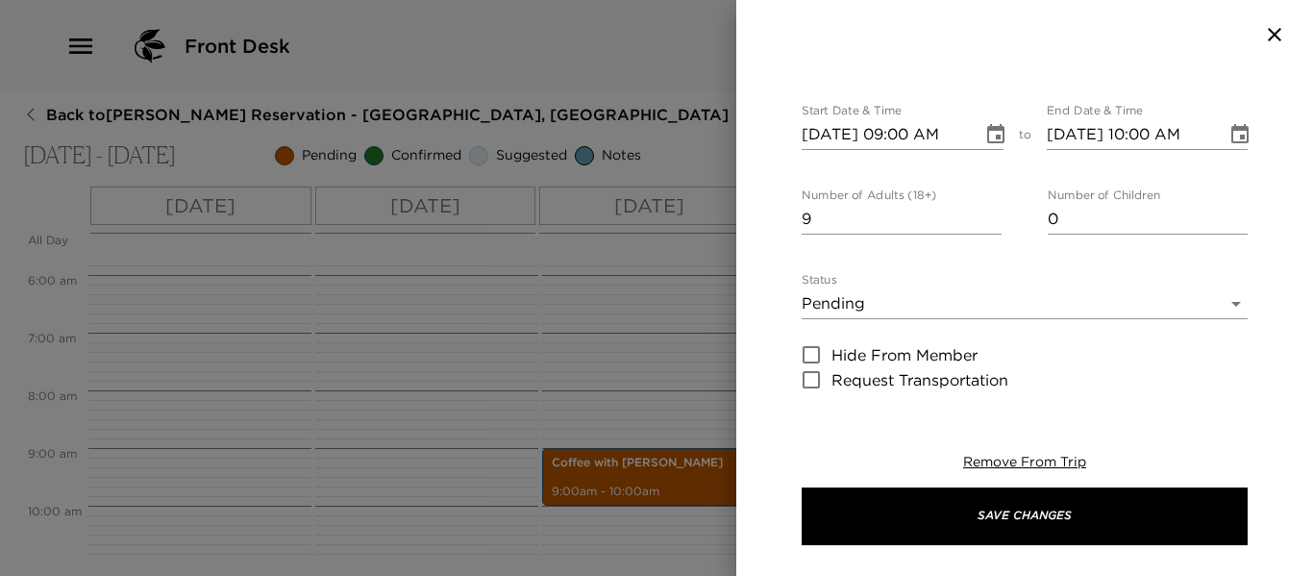
scroll to position [192, 0]
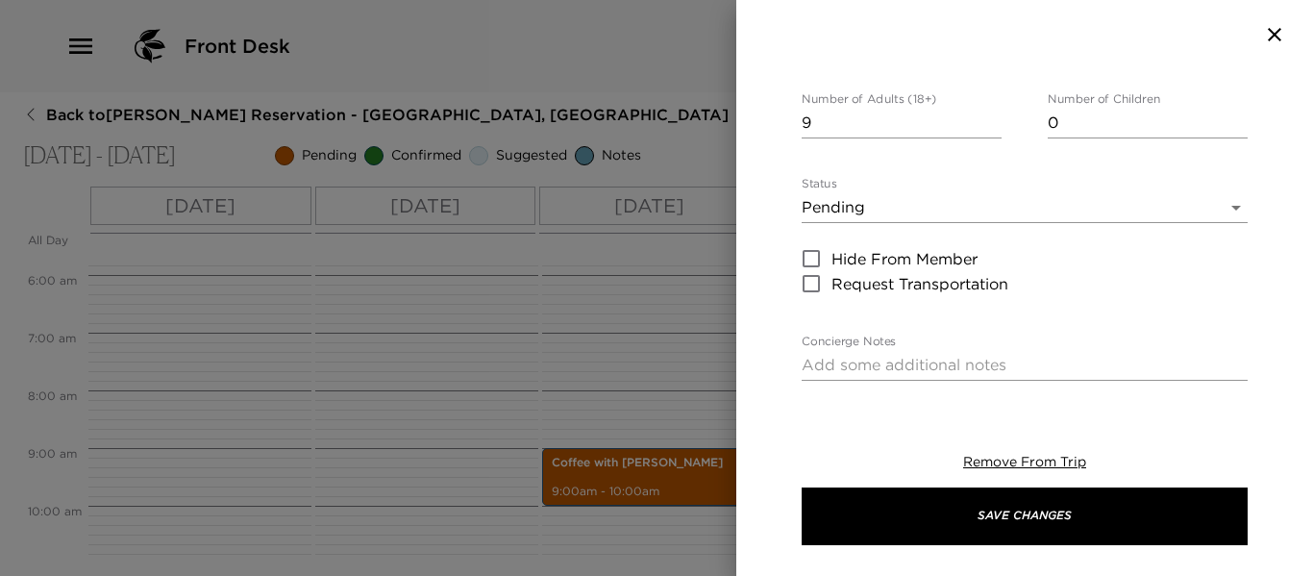
click at [831, 354] on textarea "Concierge Notes" at bounding box center [1024, 365] width 446 height 22
paste textarea "Can we do a private tour since we have 9 people?"
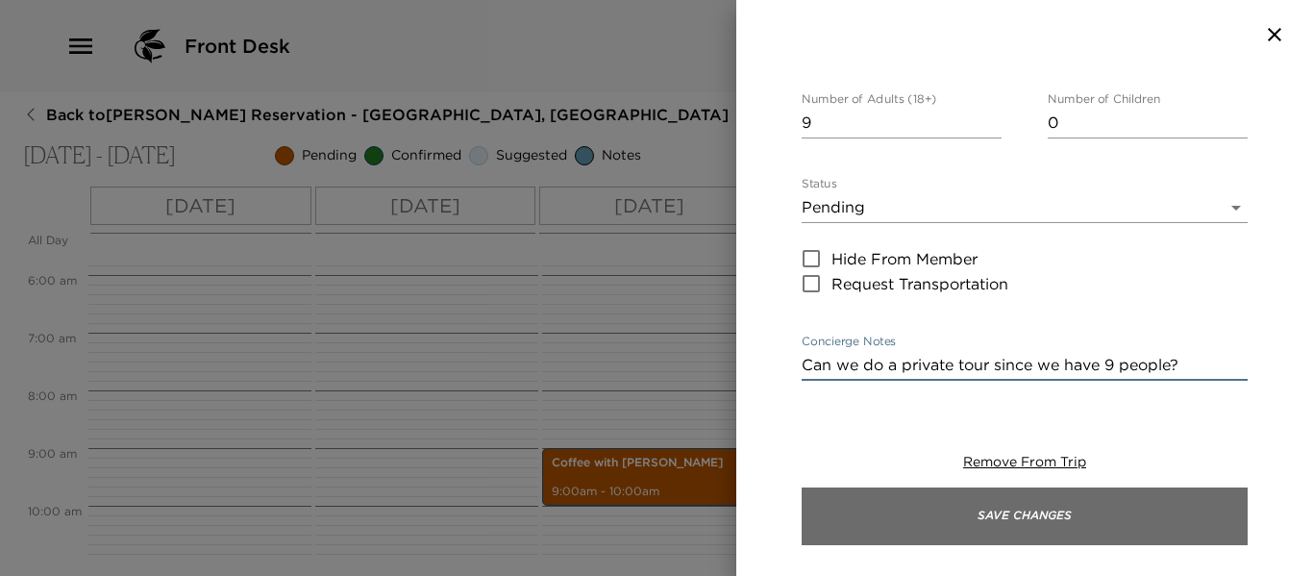
type textarea "Can we do a private tour since we have 9 people?"
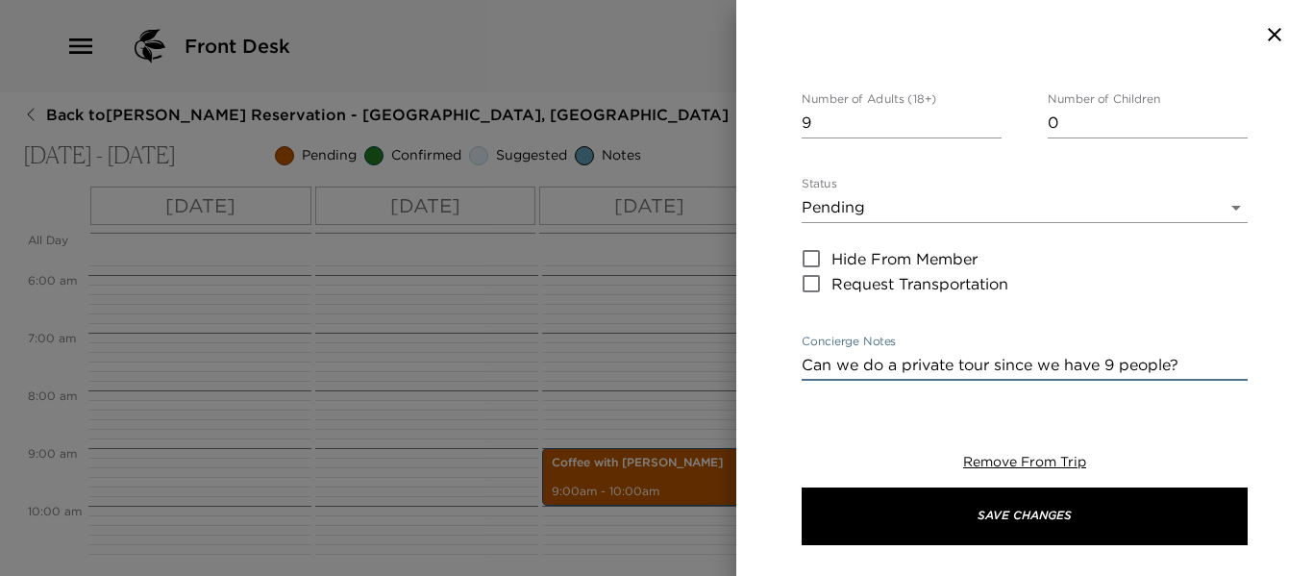
drag, startPoint x: 1032, startPoint y: 518, endPoint x: 699, endPoint y: 429, distance: 344.9
click at [1018, 505] on button "Save Changes" at bounding box center [1024, 516] width 446 height 58
